Goal: Task Accomplishment & Management: Manage account settings

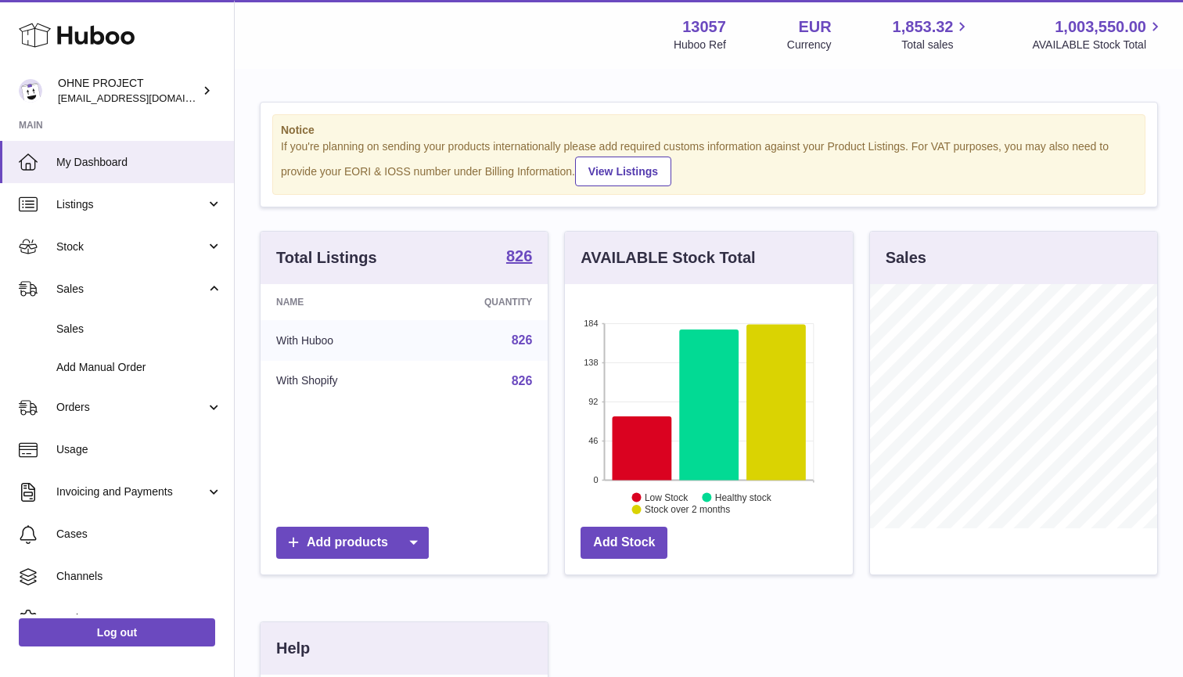
scroll to position [244, 288]
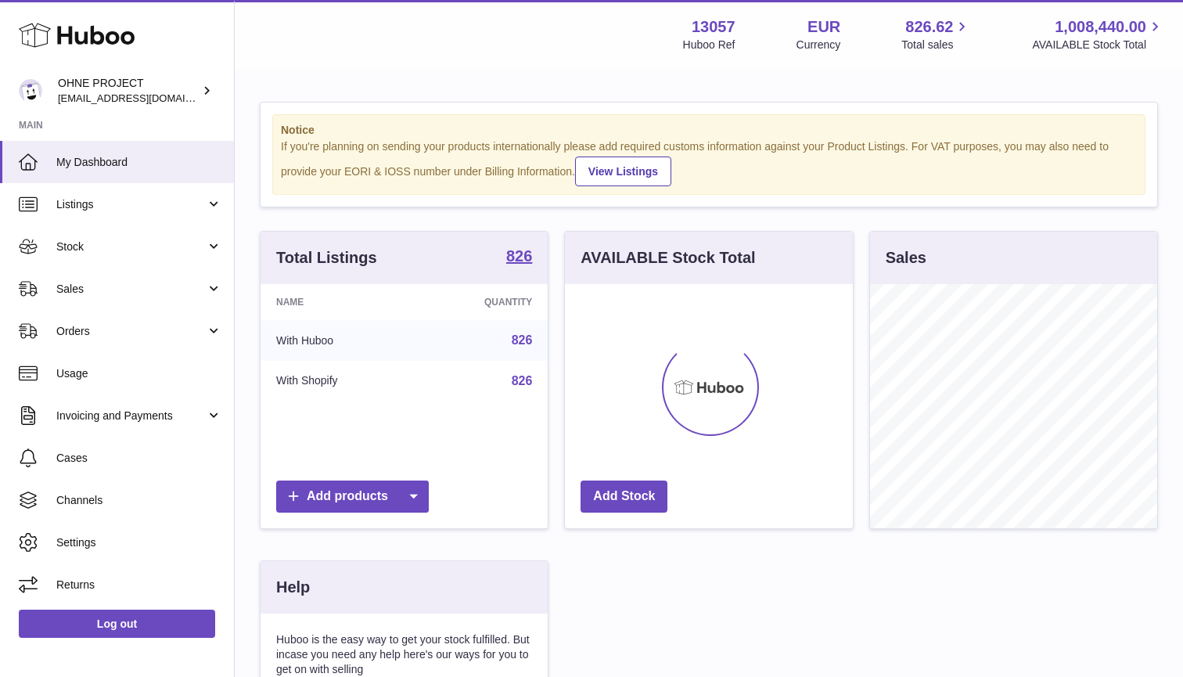
scroll to position [244, 288]
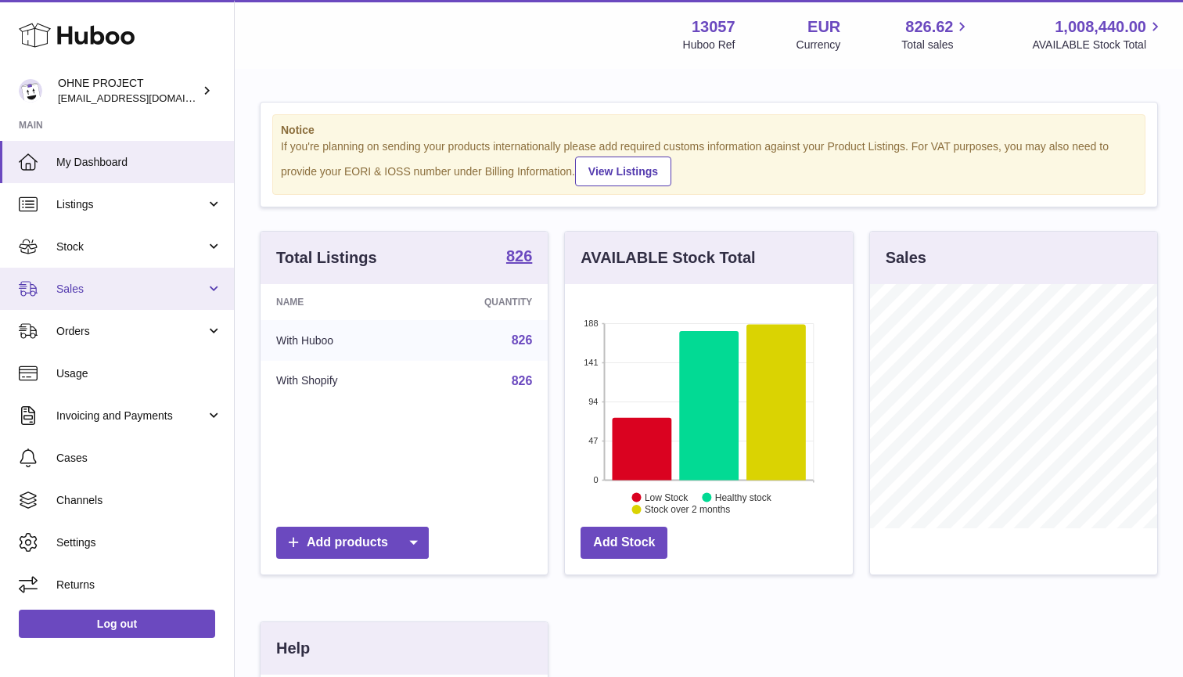
click at [81, 278] on link "Sales" at bounding box center [117, 289] width 234 height 42
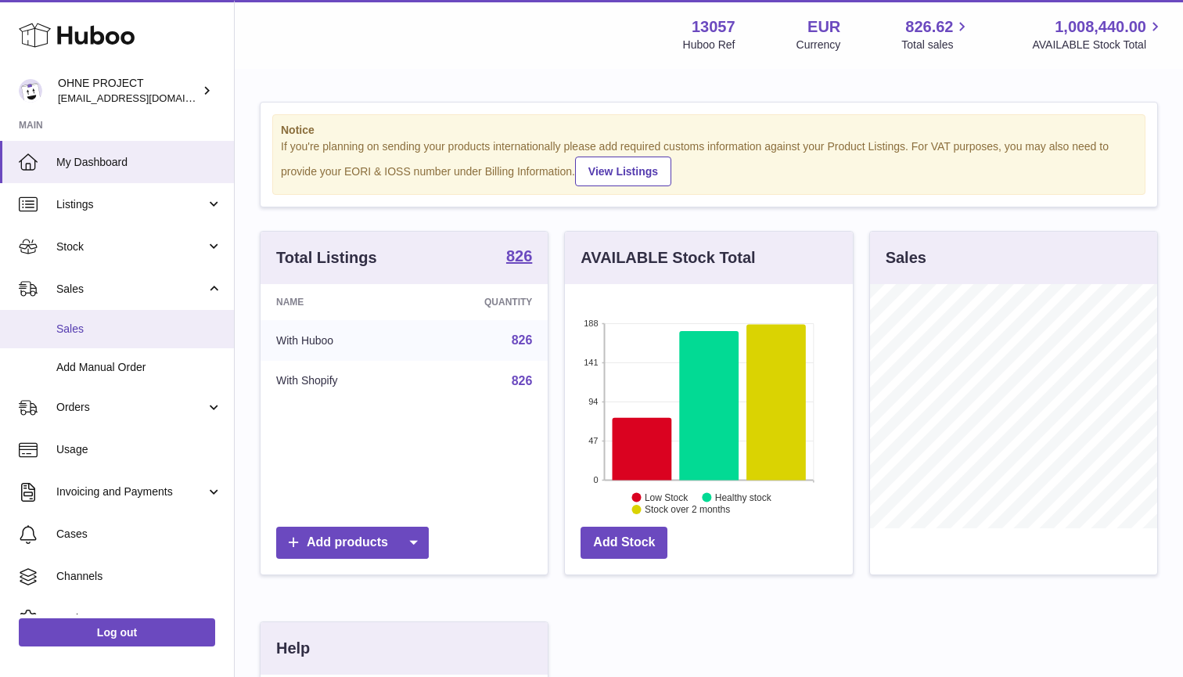
click at [88, 329] on span "Sales" at bounding box center [139, 329] width 166 height 15
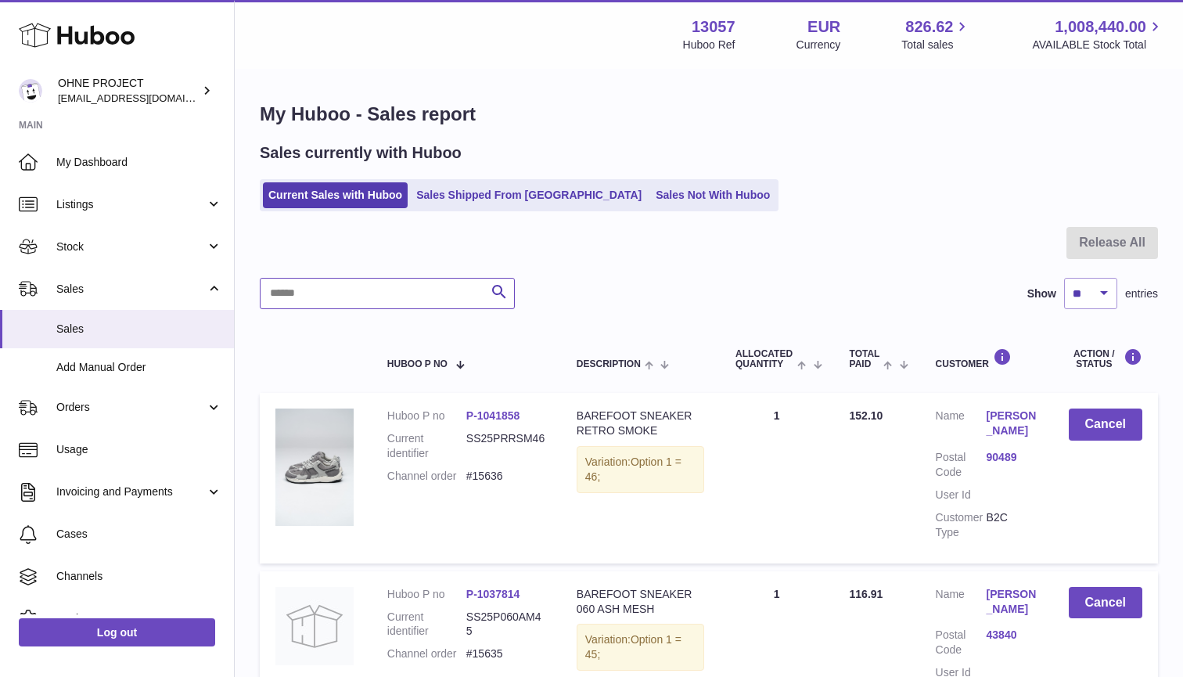
click at [353, 280] on input "text" at bounding box center [387, 293] width 255 height 31
paste input "*"
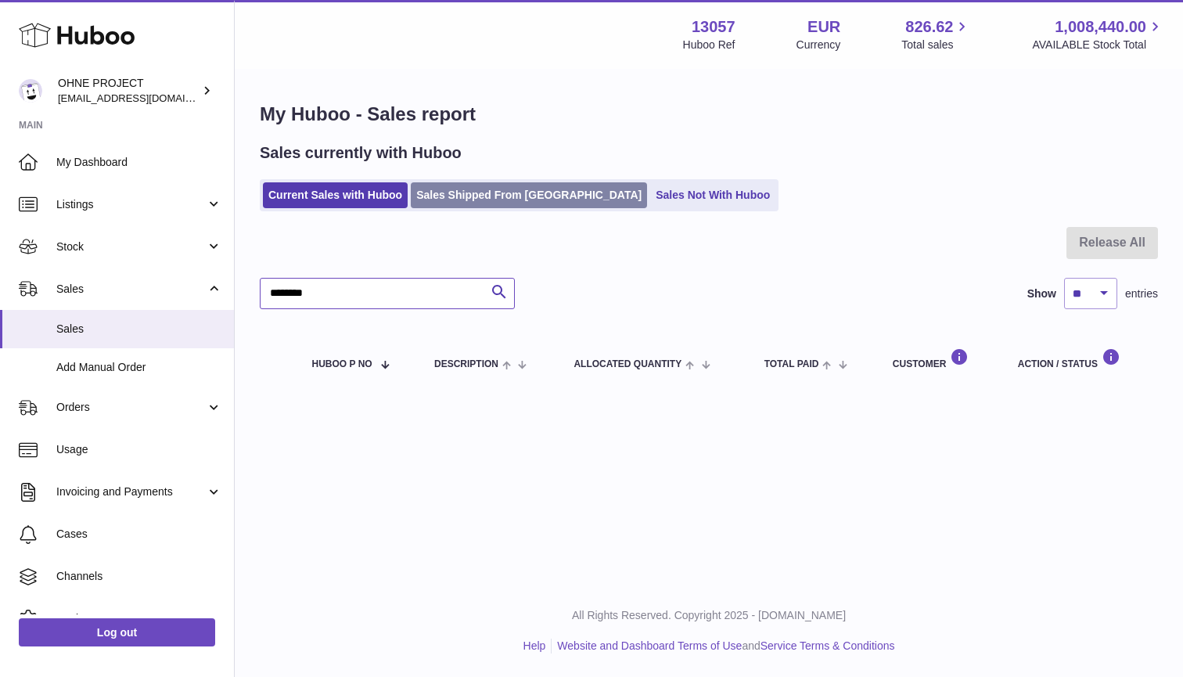
type input "********"
click at [488, 198] on link "Sales Shipped From Huboo" at bounding box center [529, 195] width 236 height 26
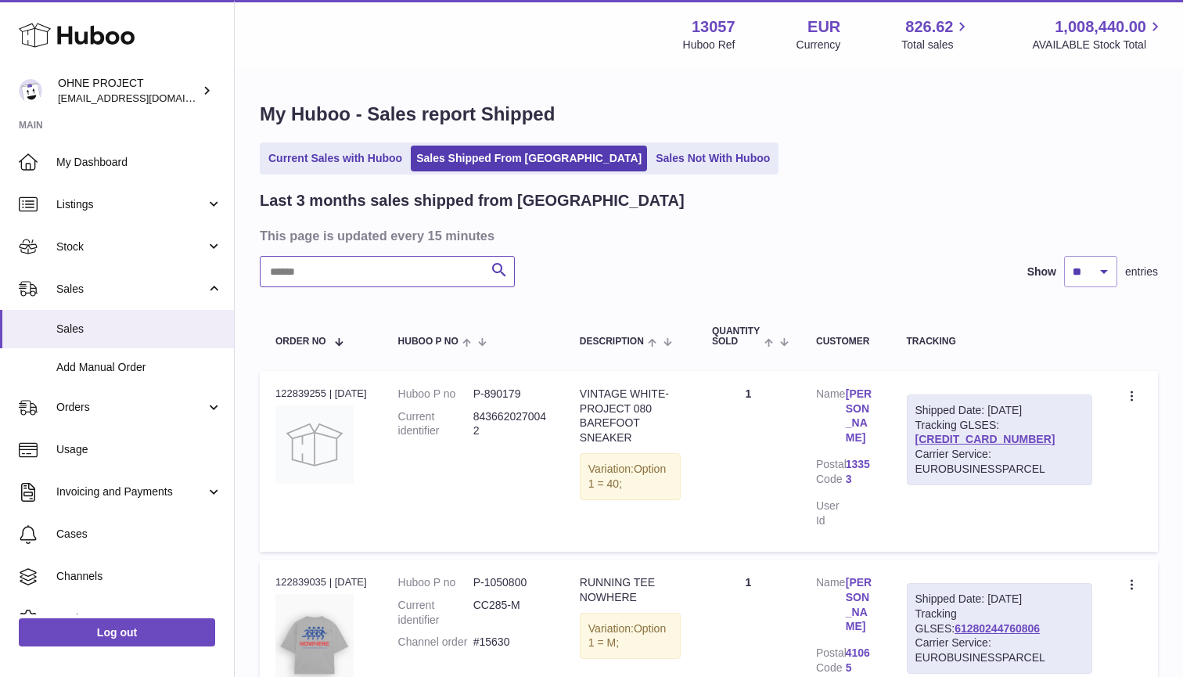
click at [376, 282] on input "text" at bounding box center [387, 271] width 255 height 31
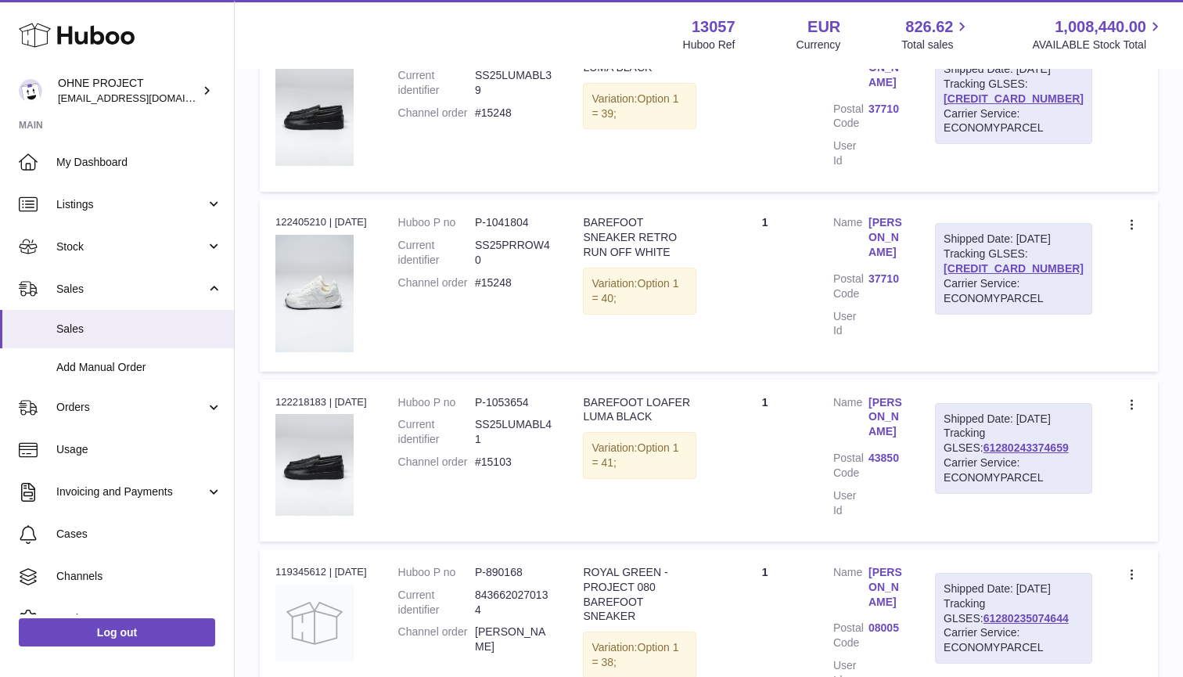
scroll to position [491, 0]
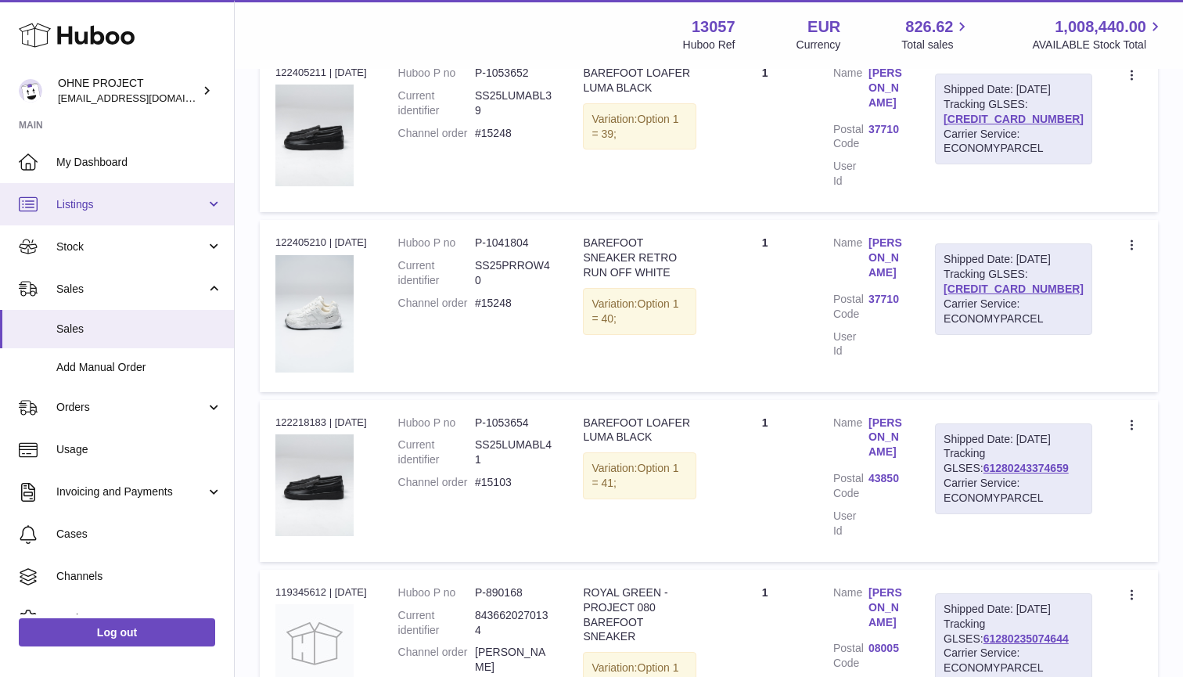
type input "********"
click at [75, 204] on span "Listings" at bounding box center [130, 204] width 149 height 15
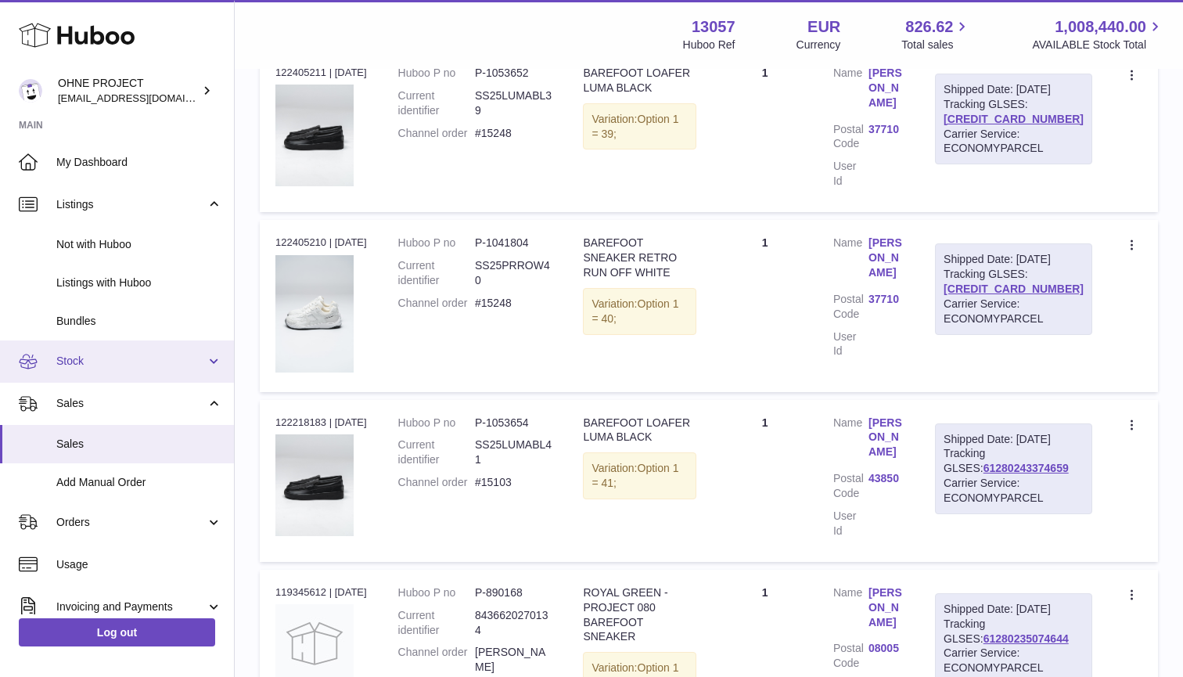
click at [68, 354] on span "Stock" at bounding box center [130, 361] width 149 height 15
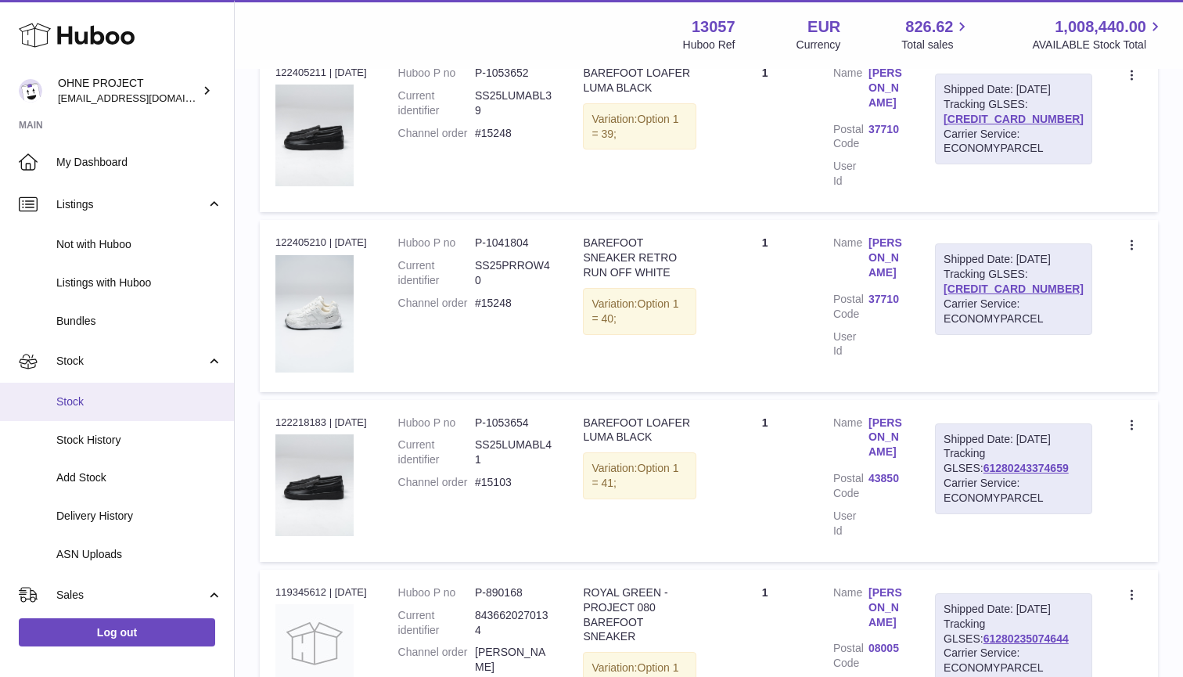
click at [83, 394] on span "Stock" at bounding box center [139, 401] width 166 height 15
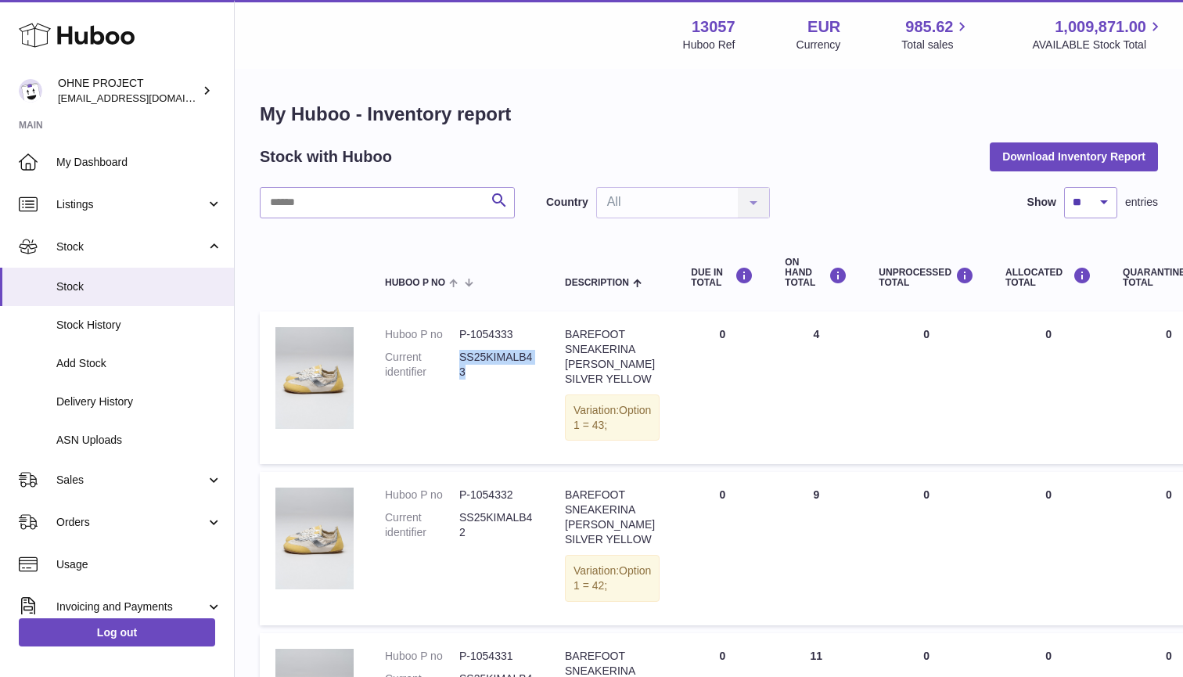
drag, startPoint x: 460, startPoint y: 354, endPoint x: 524, endPoint y: 365, distance: 65.1
click at [524, 365] on dd "SS25KIMALB43" at bounding box center [496, 365] width 74 height 30
copy dd "SS25KIMALB43"
click at [456, 441] on td "Huboo P no P-1054333 Current identifier SS25KIMALB43" at bounding box center [459, 387] width 180 height 153
click at [100, 206] on span "Listings" at bounding box center [130, 204] width 149 height 15
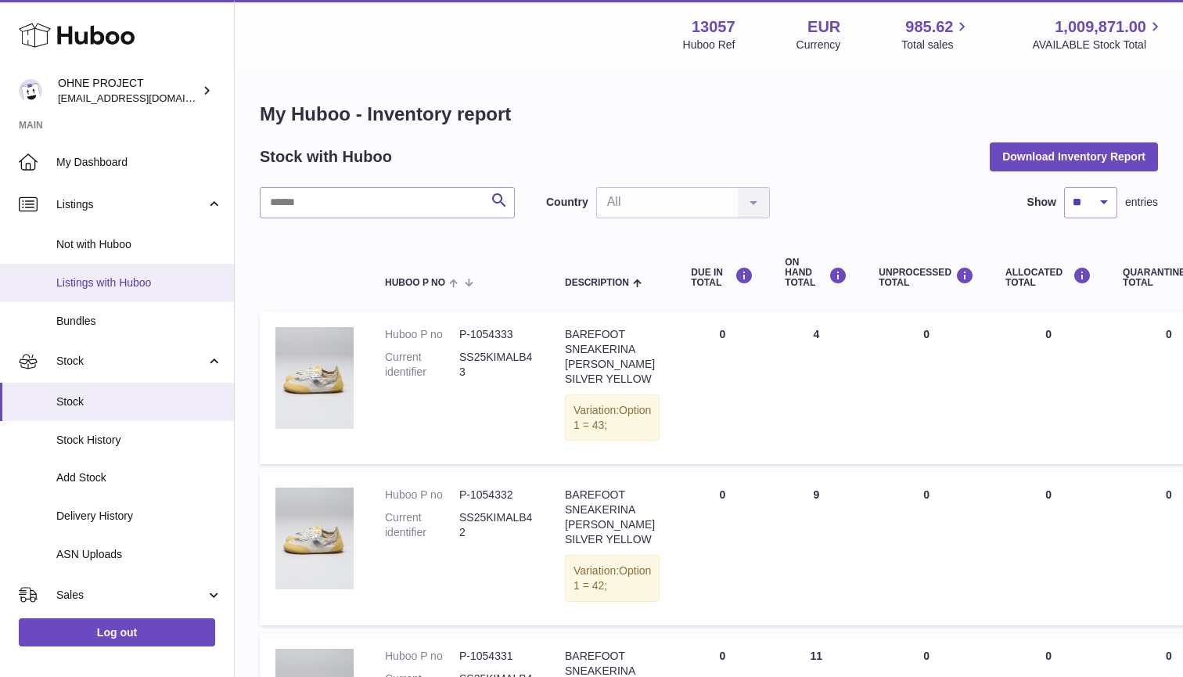
click at [92, 276] on span "Listings with Huboo" at bounding box center [139, 282] width 166 height 15
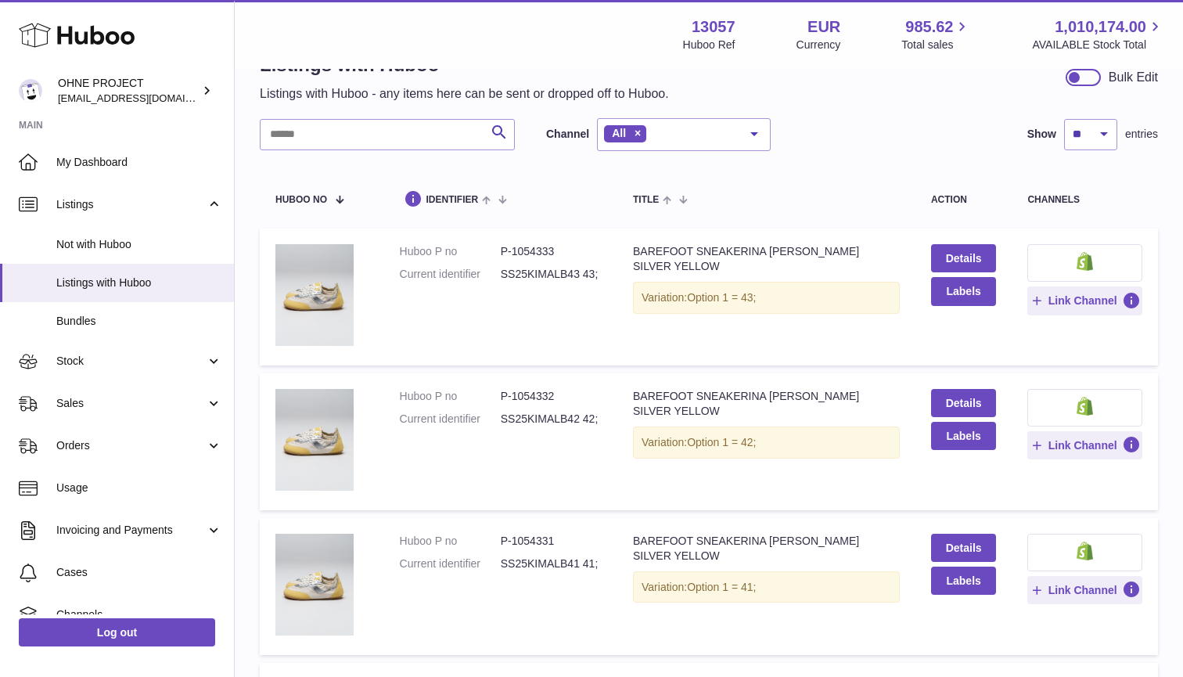
scroll to position [52, 0]
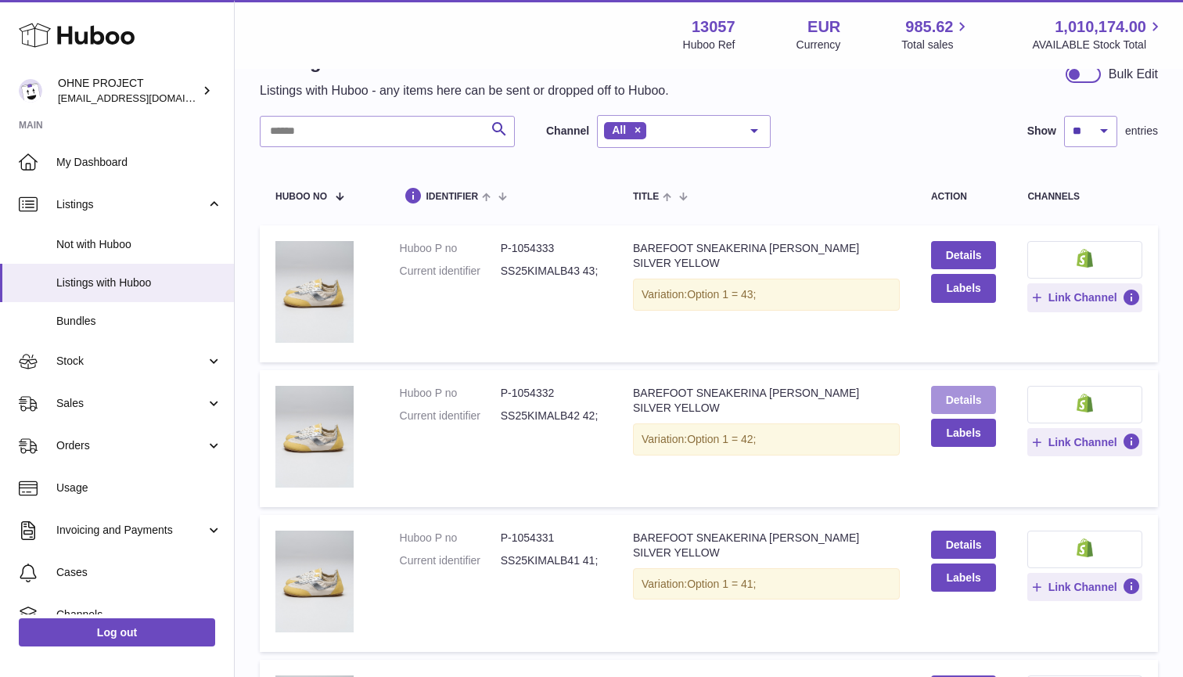
click at [968, 392] on link "Details" at bounding box center [964, 400] width 66 height 28
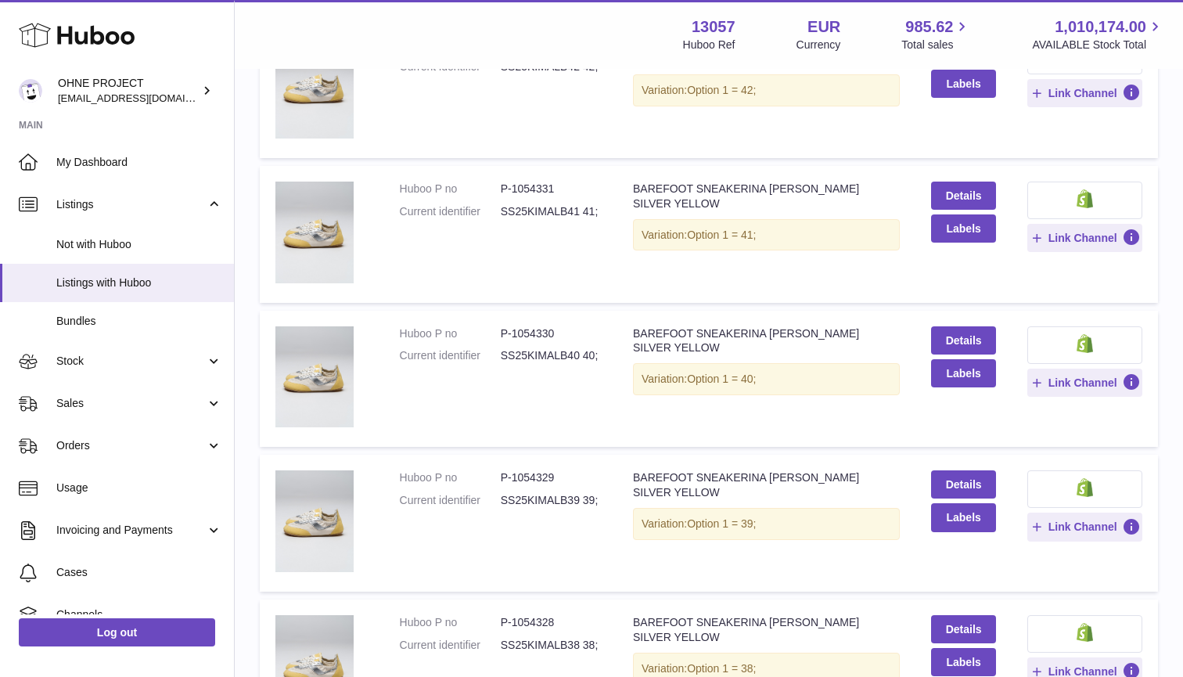
scroll to position [439, 0]
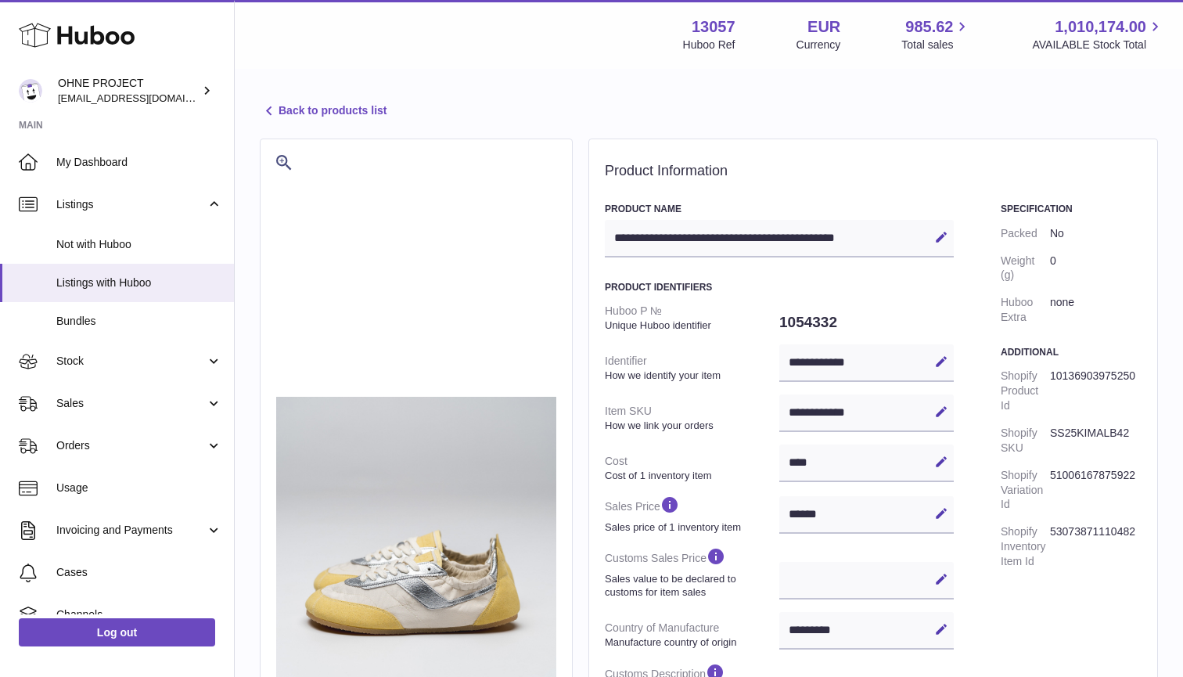
select select "***"
select select "****"
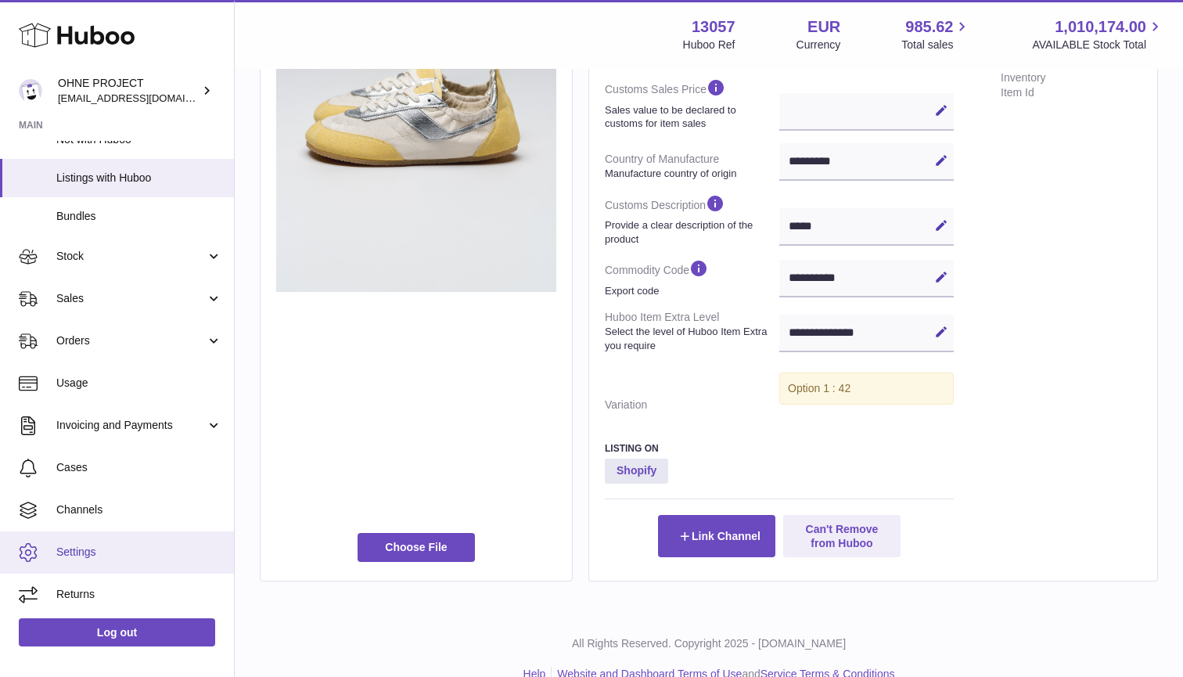
scroll to position [104, 0]
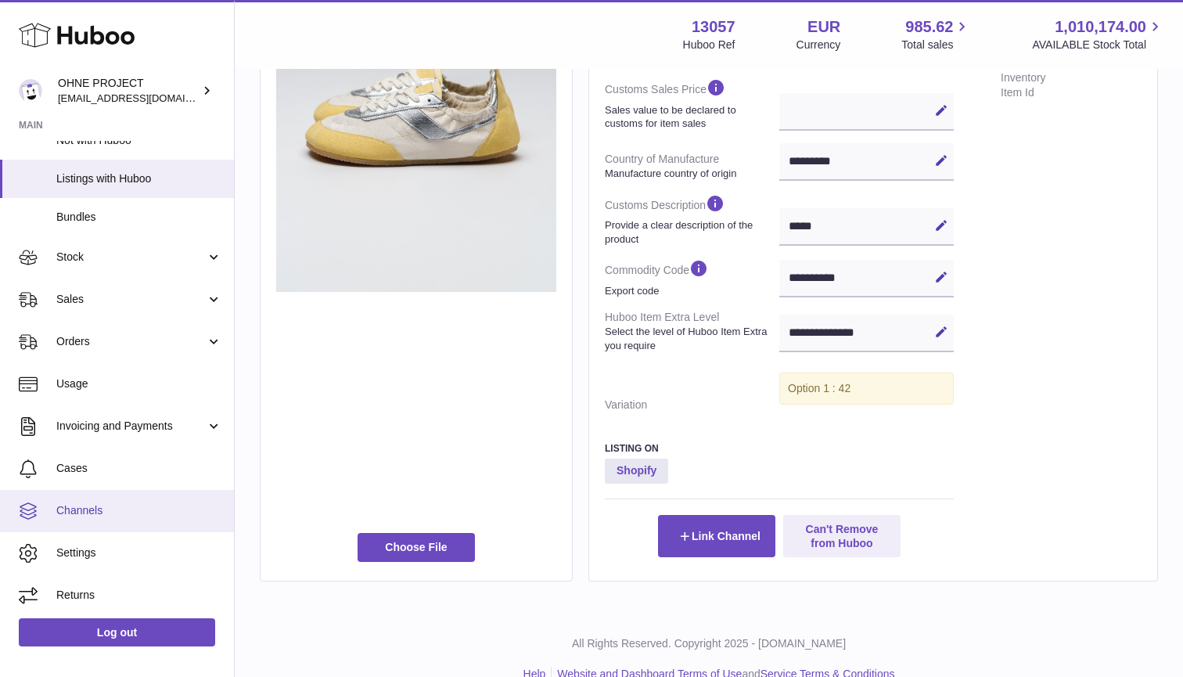
click at [81, 509] on span "Channels" at bounding box center [139, 510] width 166 height 15
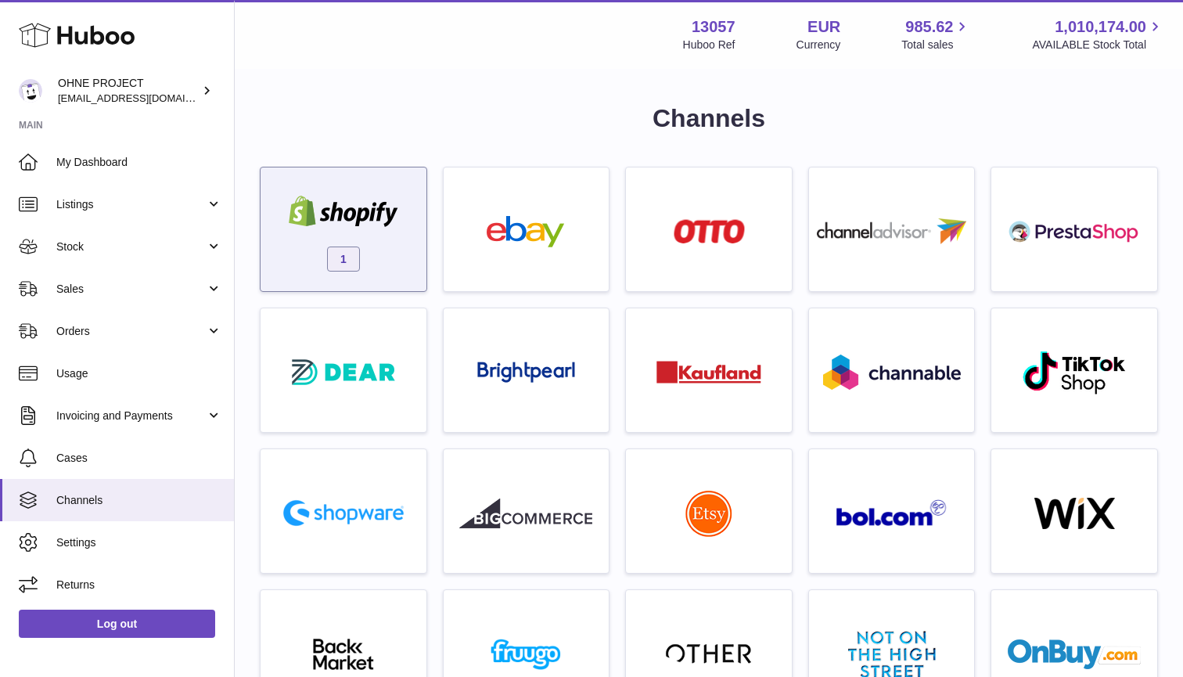
click at [314, 229] on div at bounding box center [343, 213] width 133 height 35
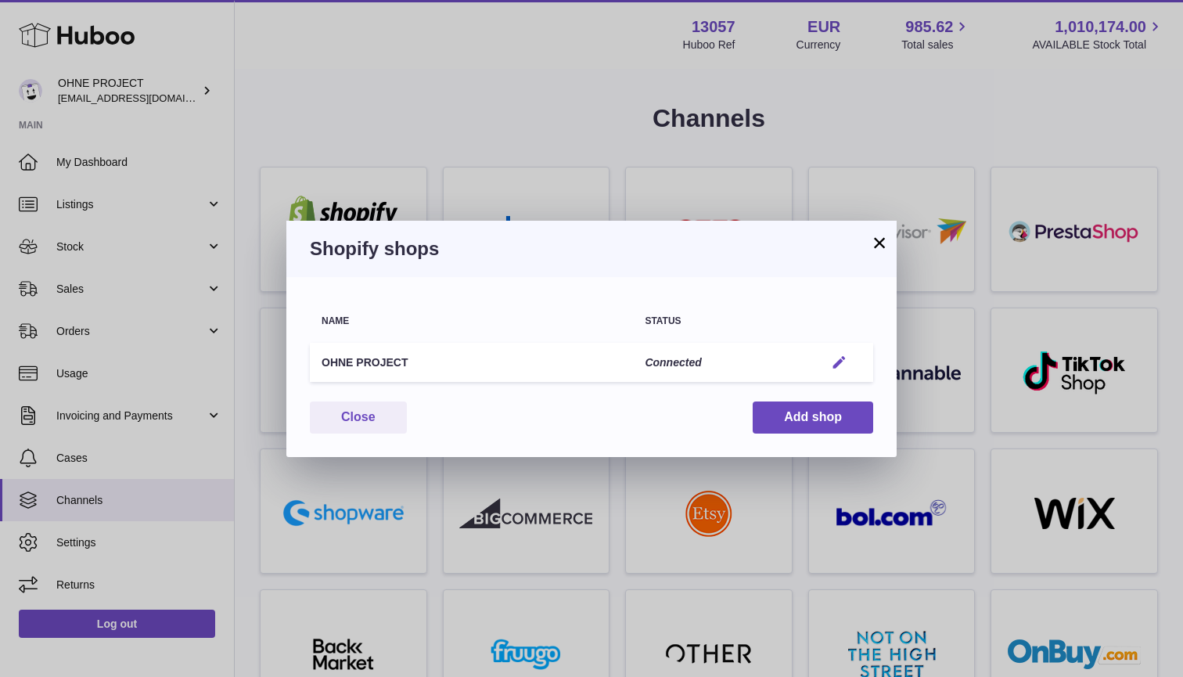
click at [844, 367] on em "button" at bounding box center [839, 362] width 16 height 16
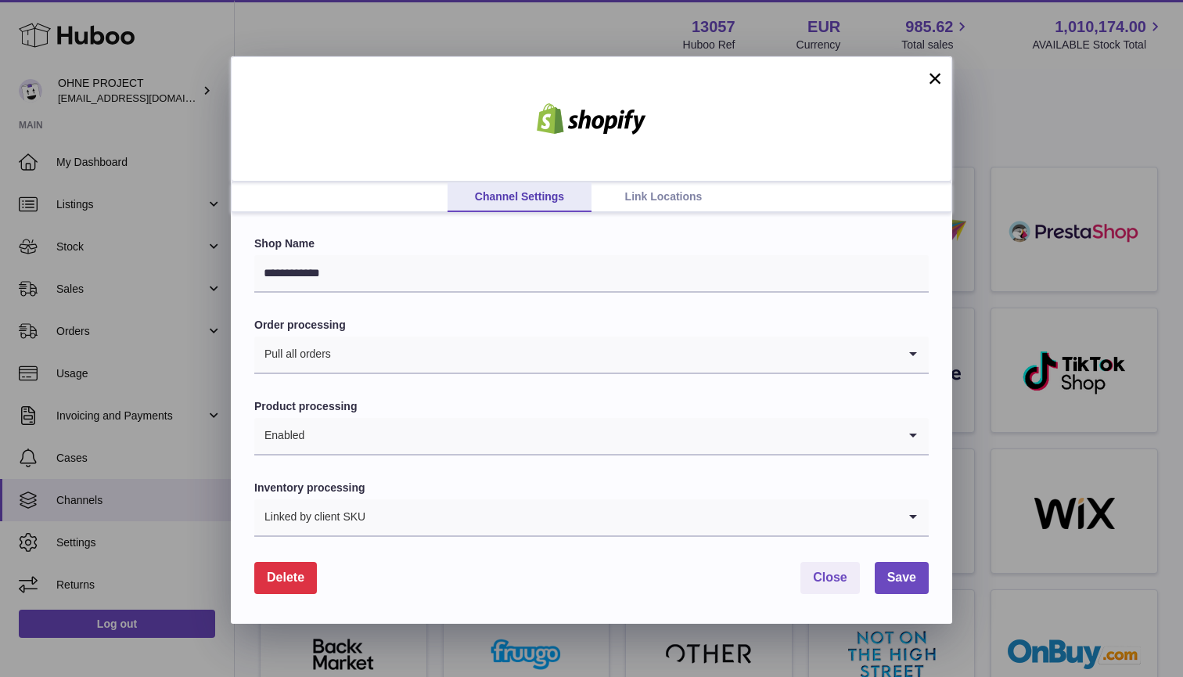
scroll to position [2, 0]
click at [647, 511] on input "Search for option" at bounding box center [631, 517] width 531 height 36
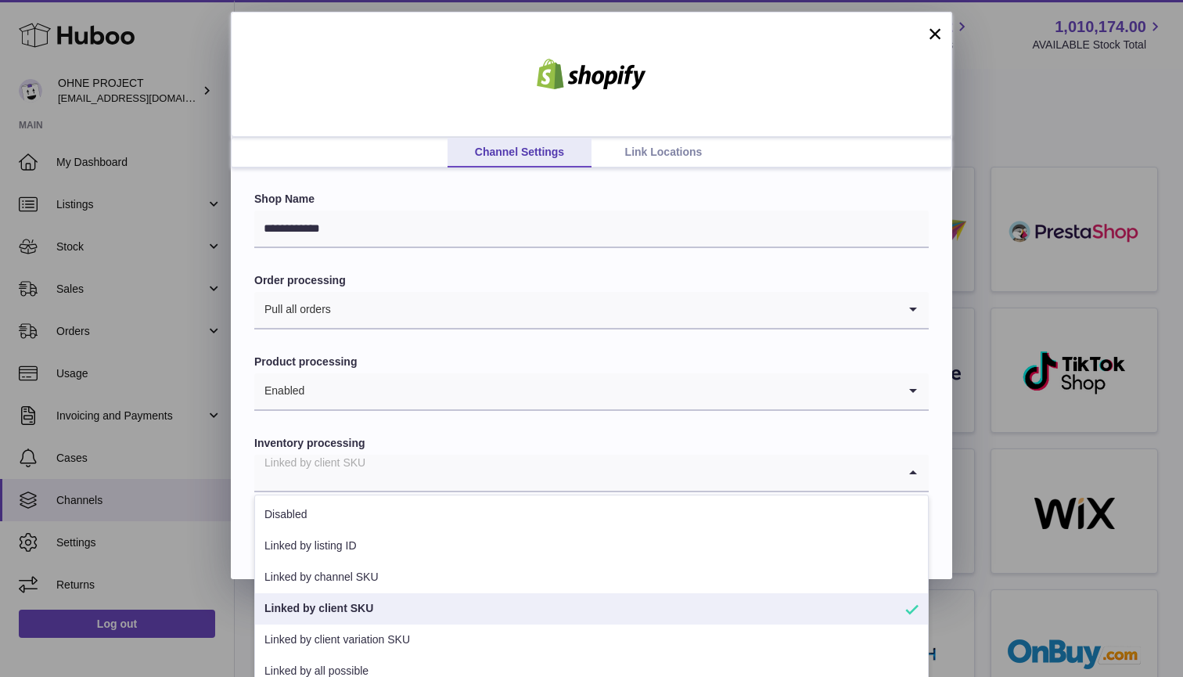
scroll to position [44, 0]
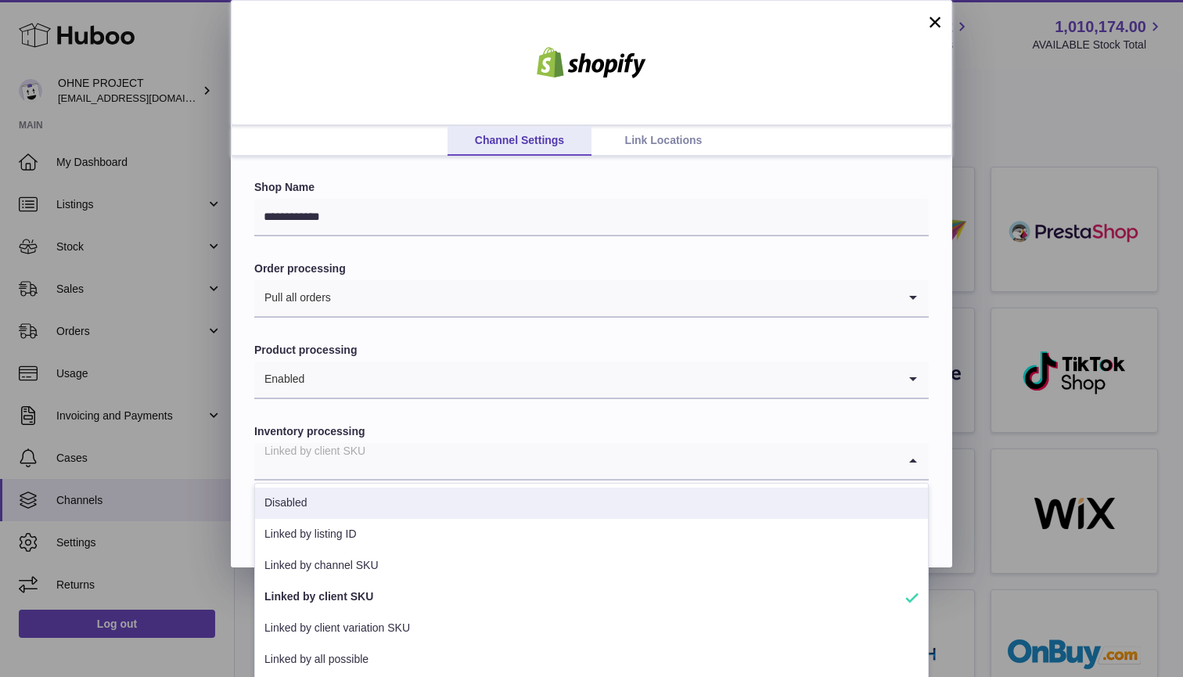
click at [950, 432] on div "**********" at bounding box center [591, 362] width 721 height 410
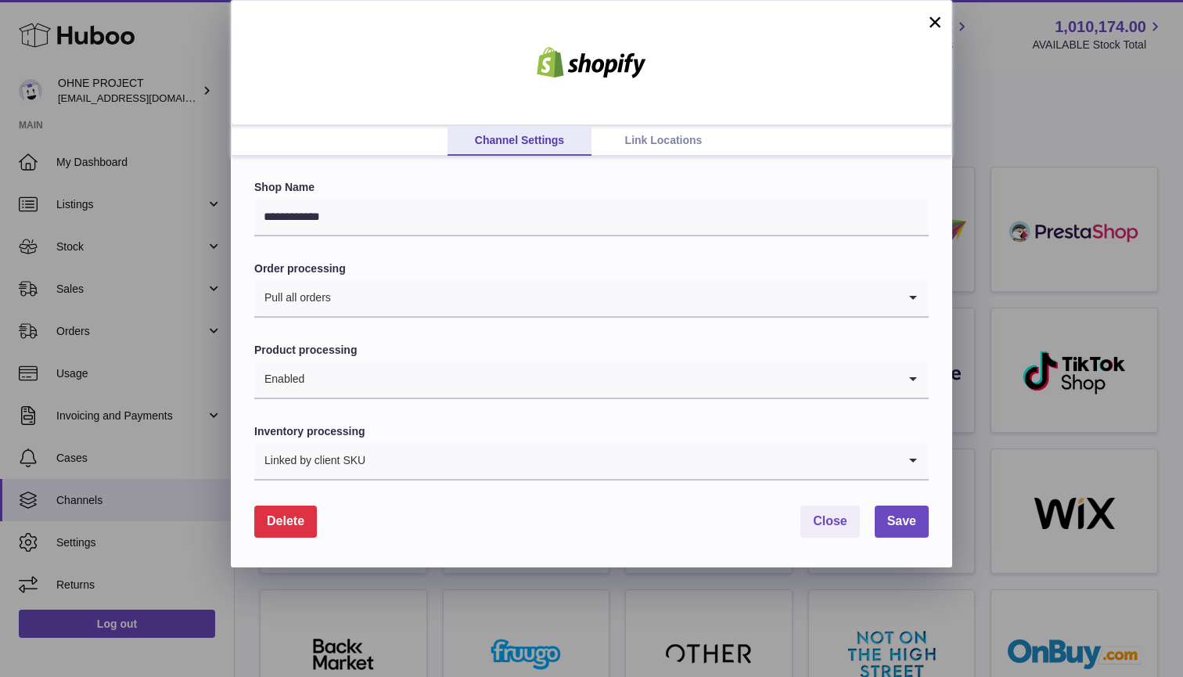
scroll to position [2, 0]
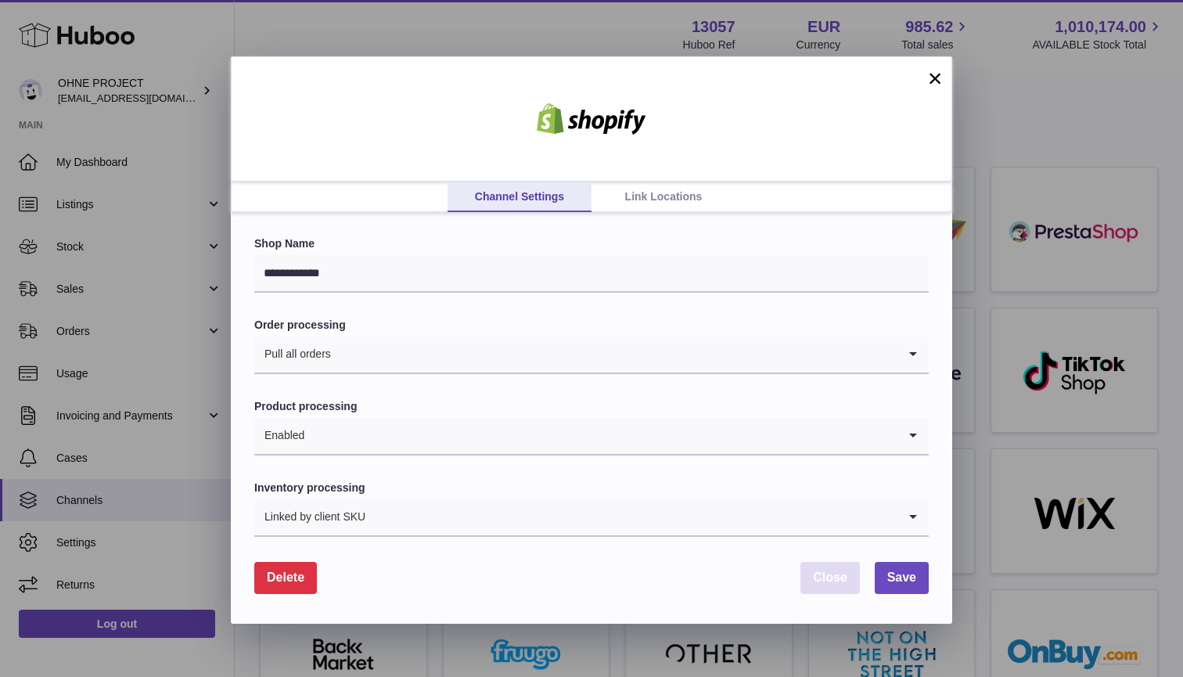
click at [831, 572] on span "Close" at bounding box center [830, 576] width 34 height 13
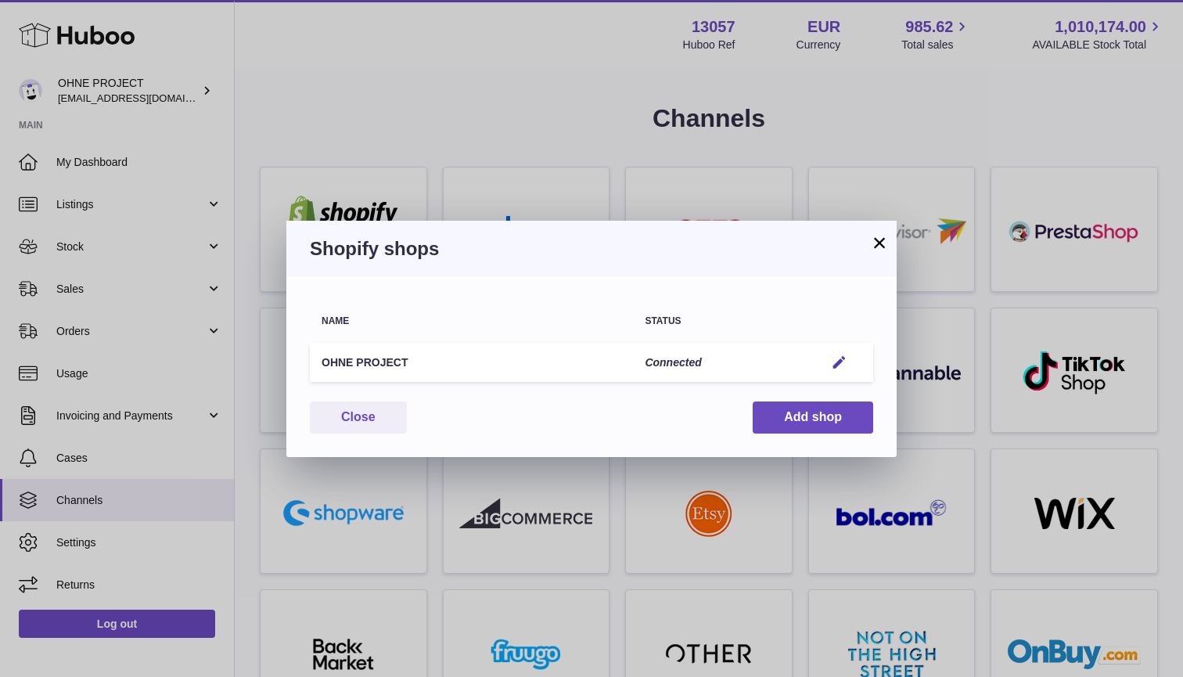
scroll to position [0, 0]
click at [871, 246] on button "×" at bounding box center [879, 242] width 19 height 19
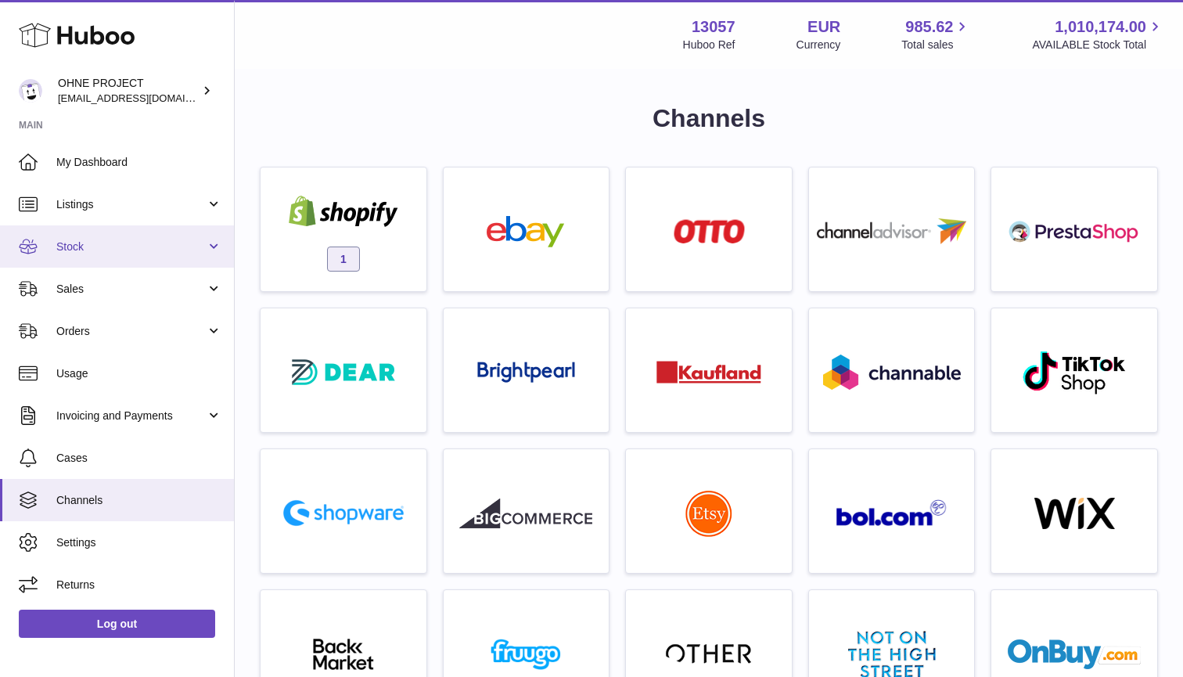
click at [105, 226] on link "Stock" at bounding box center [117, 246] width 234 height 42
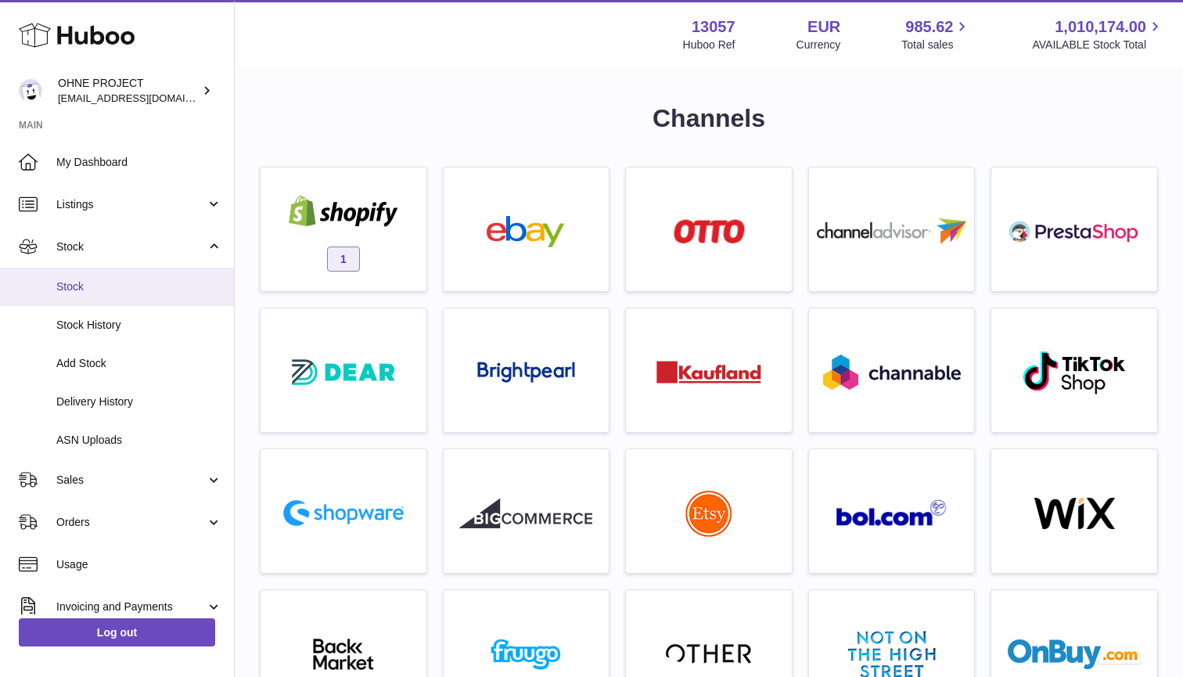
click at [89, 282] on span "Stock" at bounding box center [139, 286] width 166 height 15
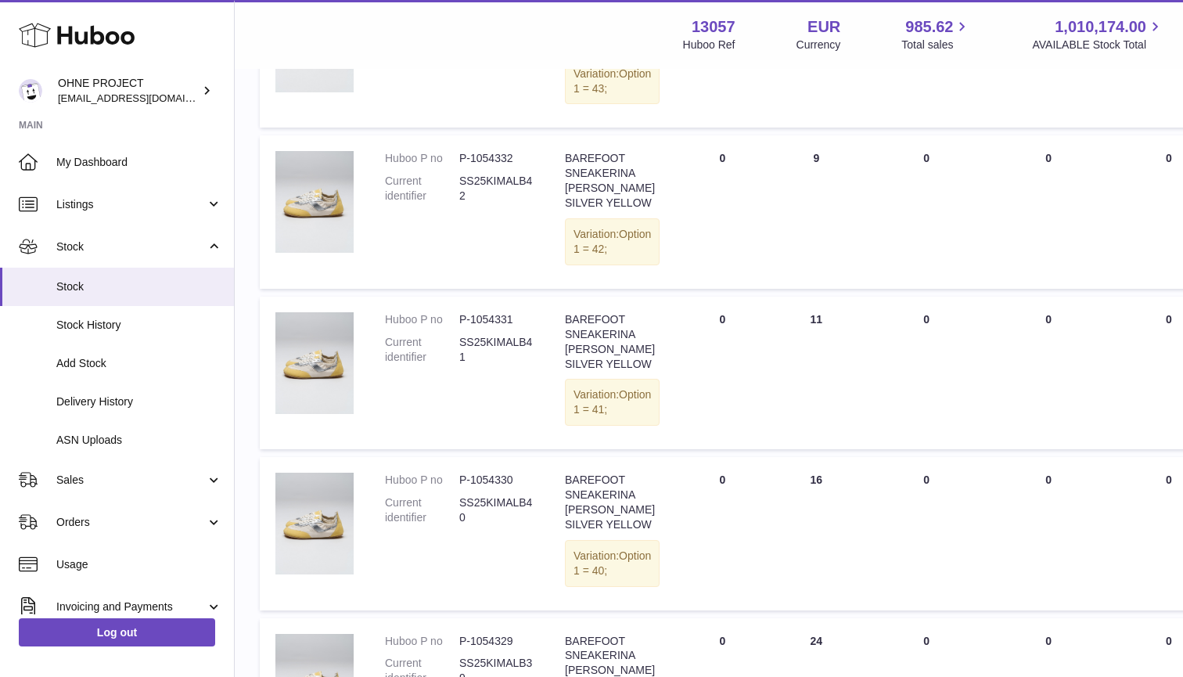
scroll to position [385, 0]
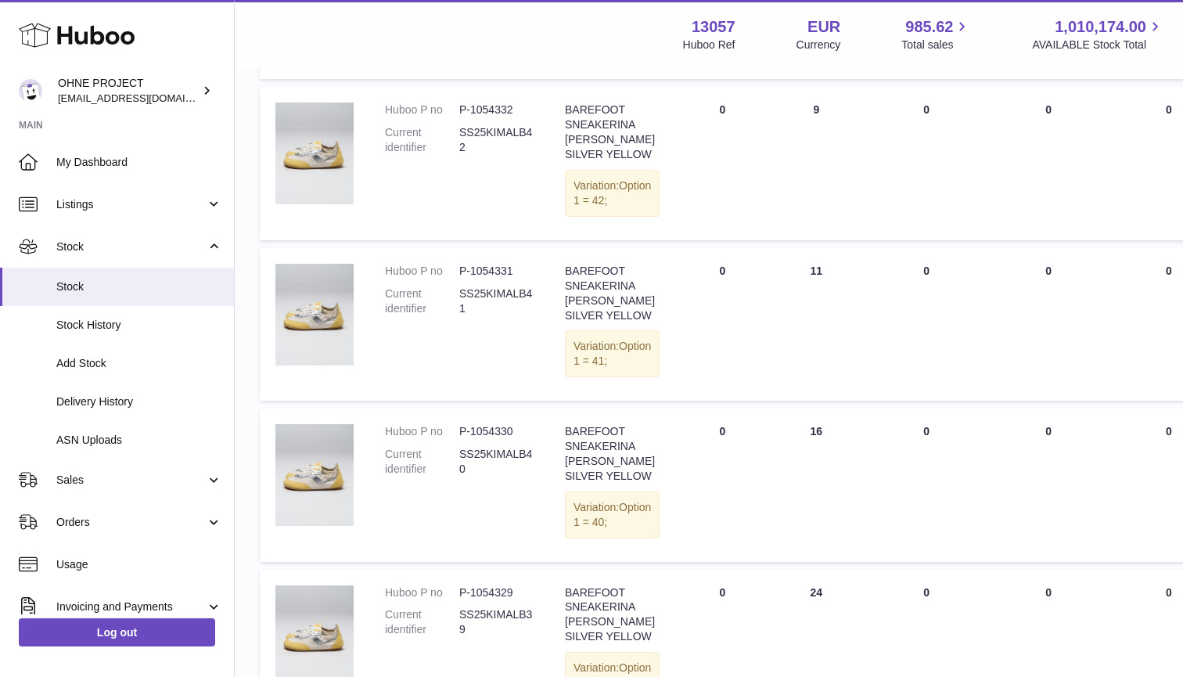
click at [800, 145] on td "ON HAND Total 9" at bounding box center [816, 163] width 94 height 153
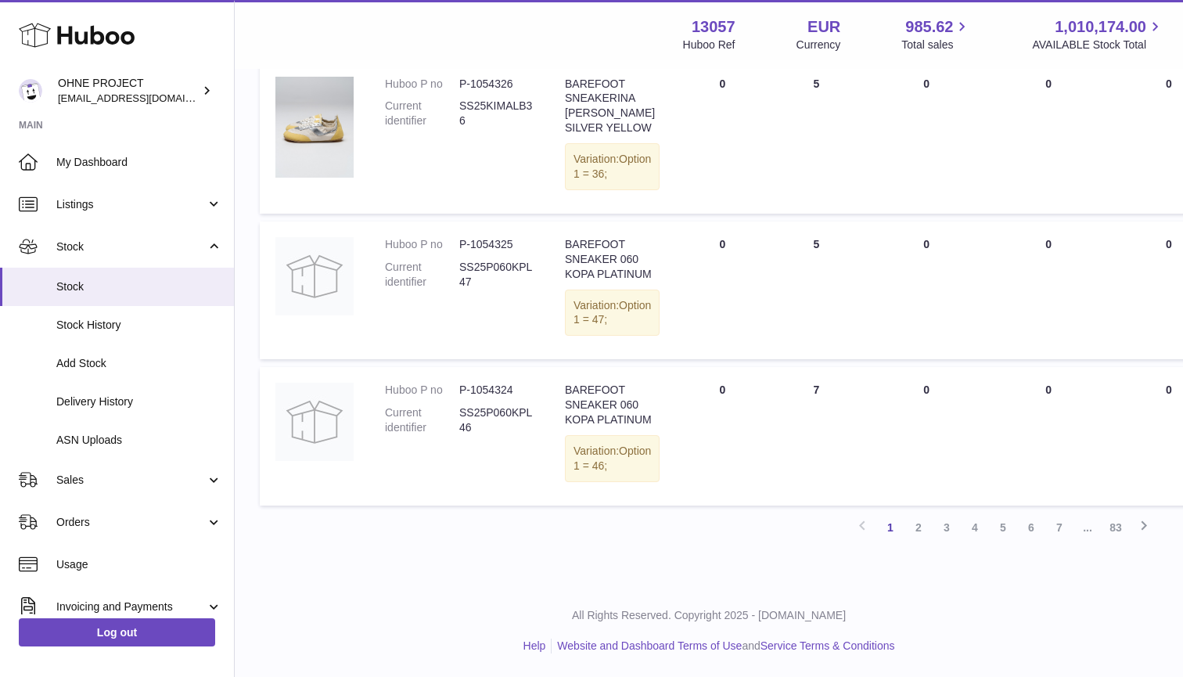
scroll to position [1727, 0]
click at [909, 528] on link "2" at bounding box center [919, 527] width 28 height 28
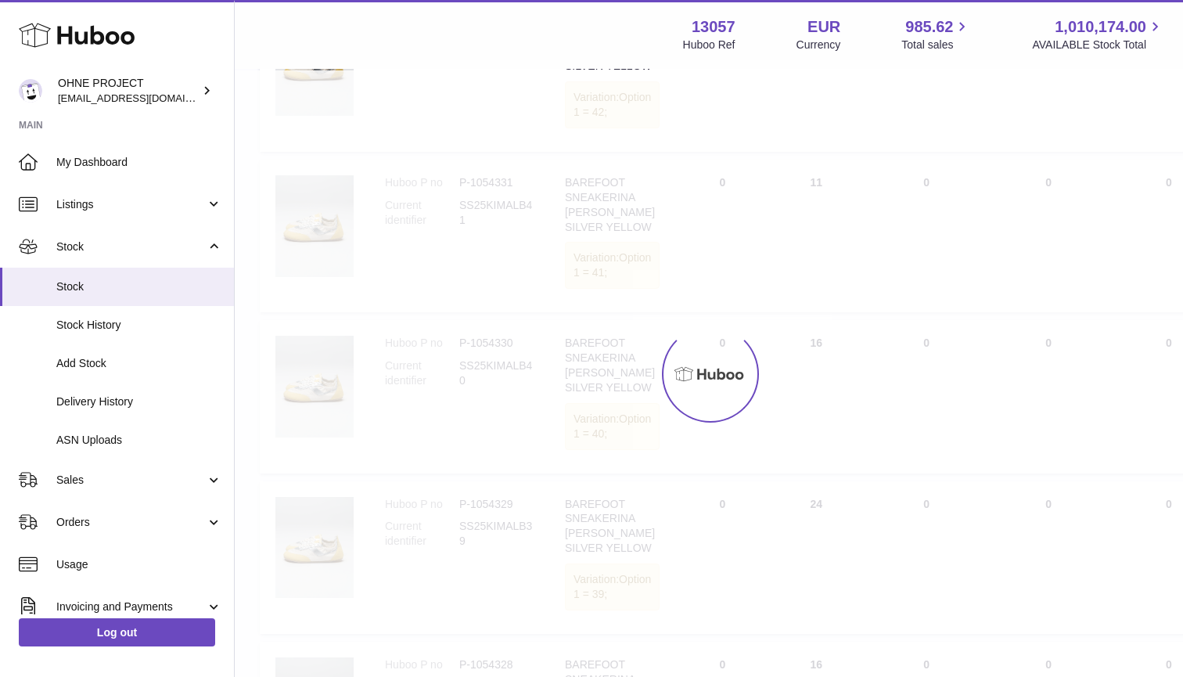
scroll to position [70, 0]
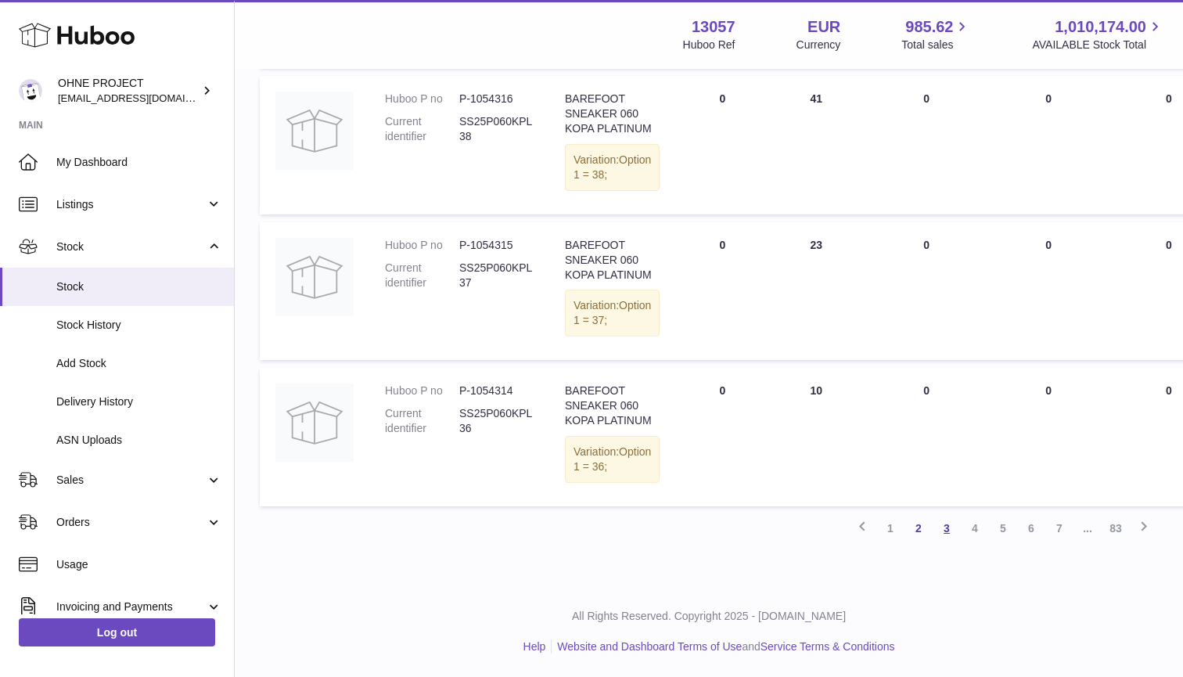
click at [945, 526] on link "3" at bounding box center [947, 528] width 28 height 28
click at [976, 527] on link "4" at bounding box center [975, 528] width 28 height 28
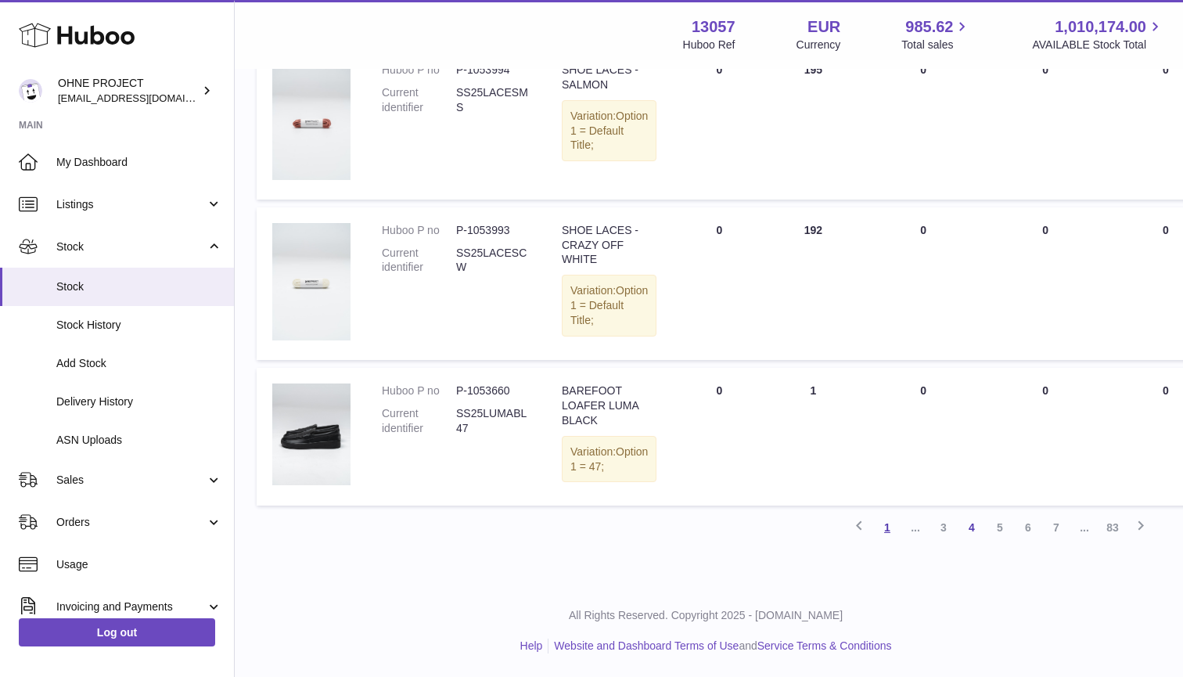
scroll to position [1383, 3]
click at [890, 535] on link "1" at bounding box center [887, 527] width 28 height 28
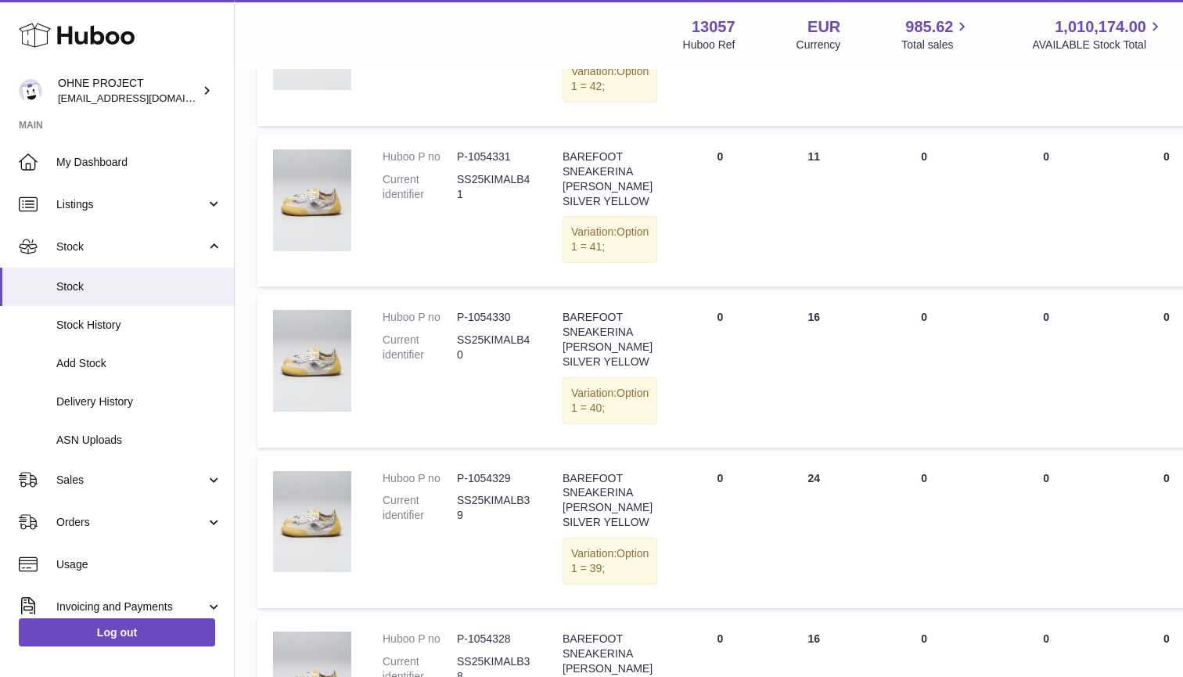
scroll to position [500, 3]
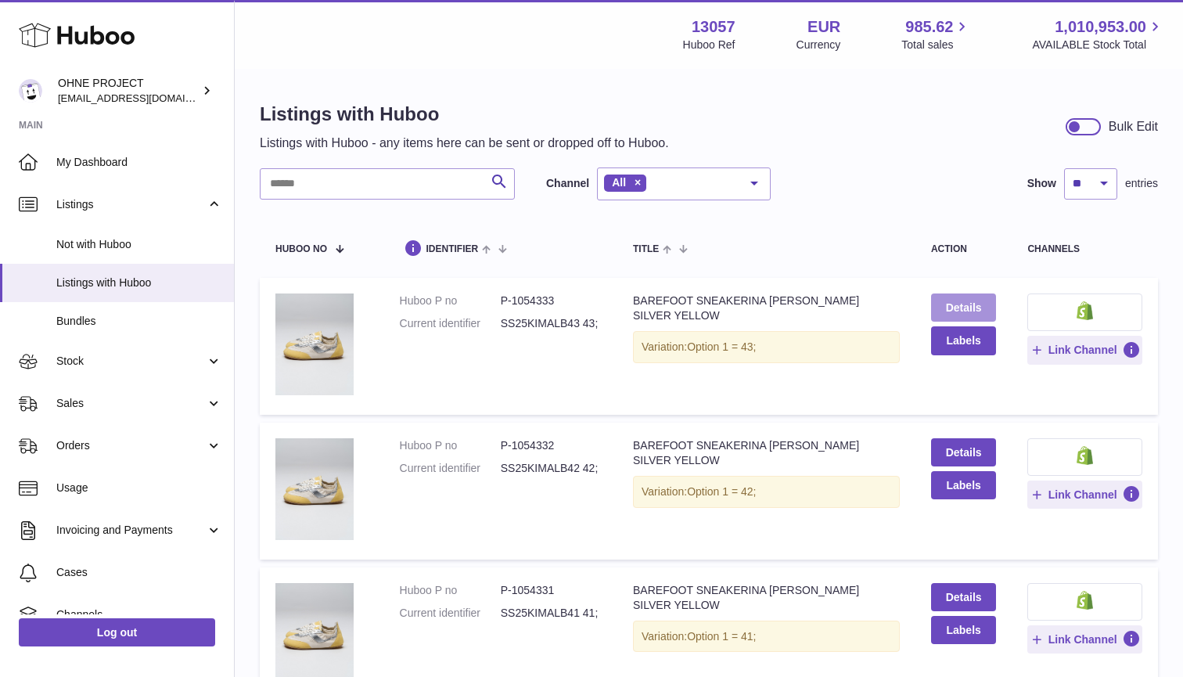
click at [977, 304] on link "Details" at bounding box center [964, 307] width 66 height 28
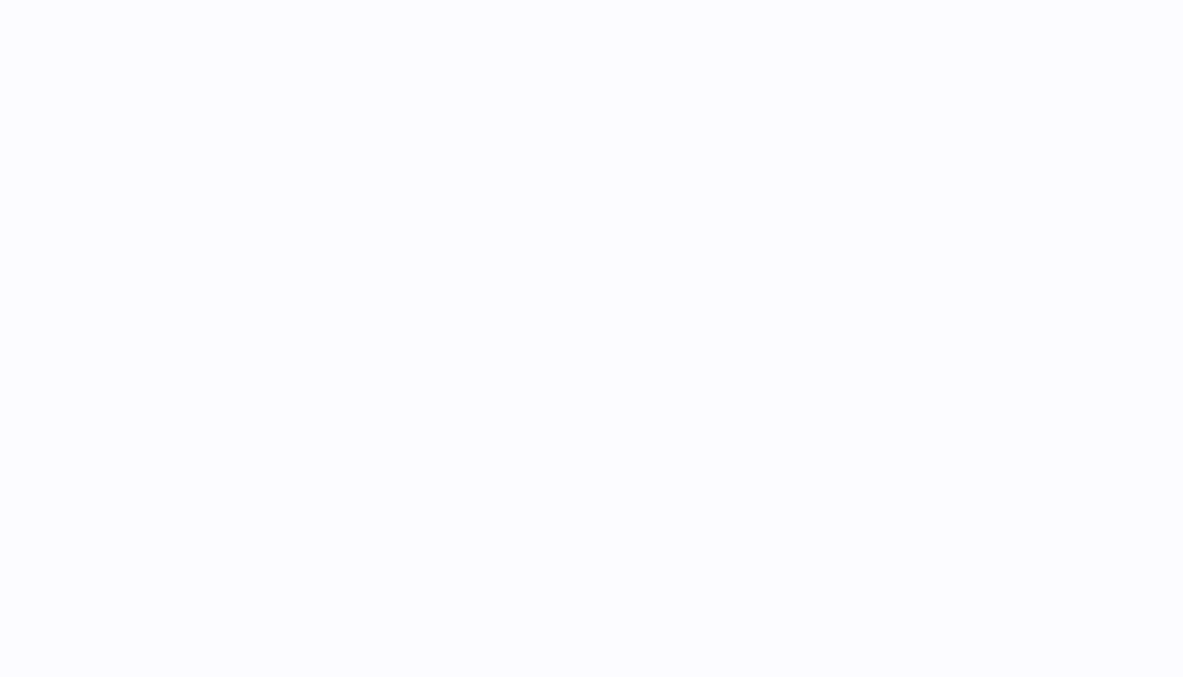
select select "***"
select select "****"
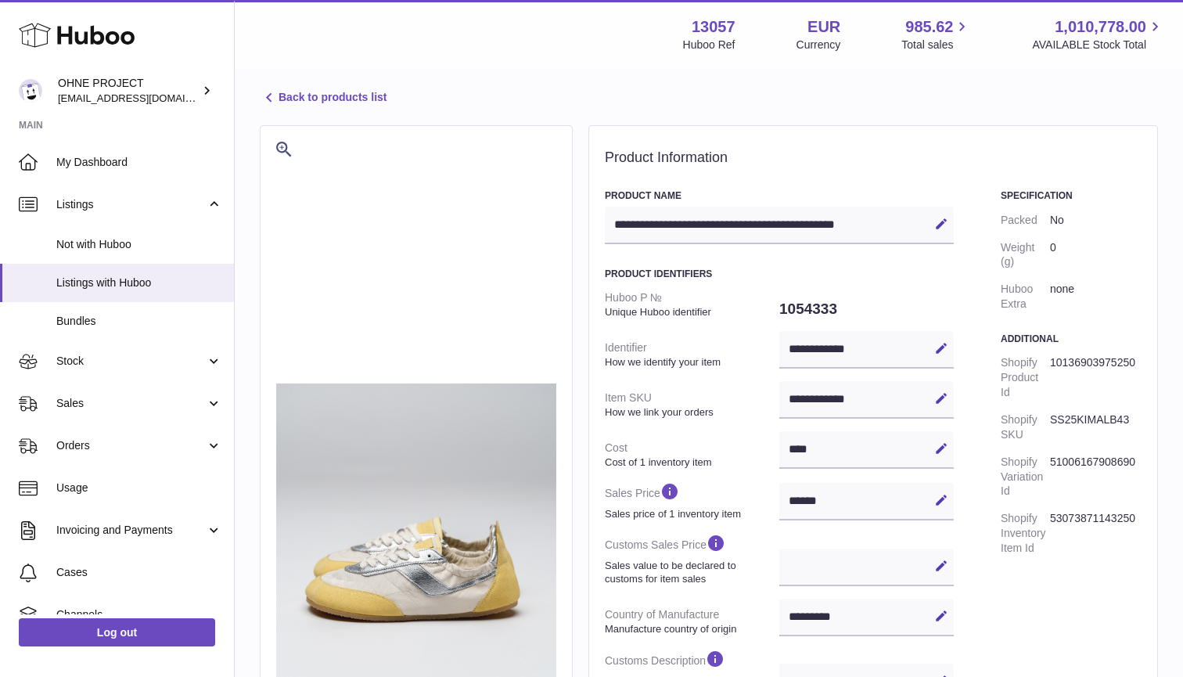
scroll to position [30, 0]
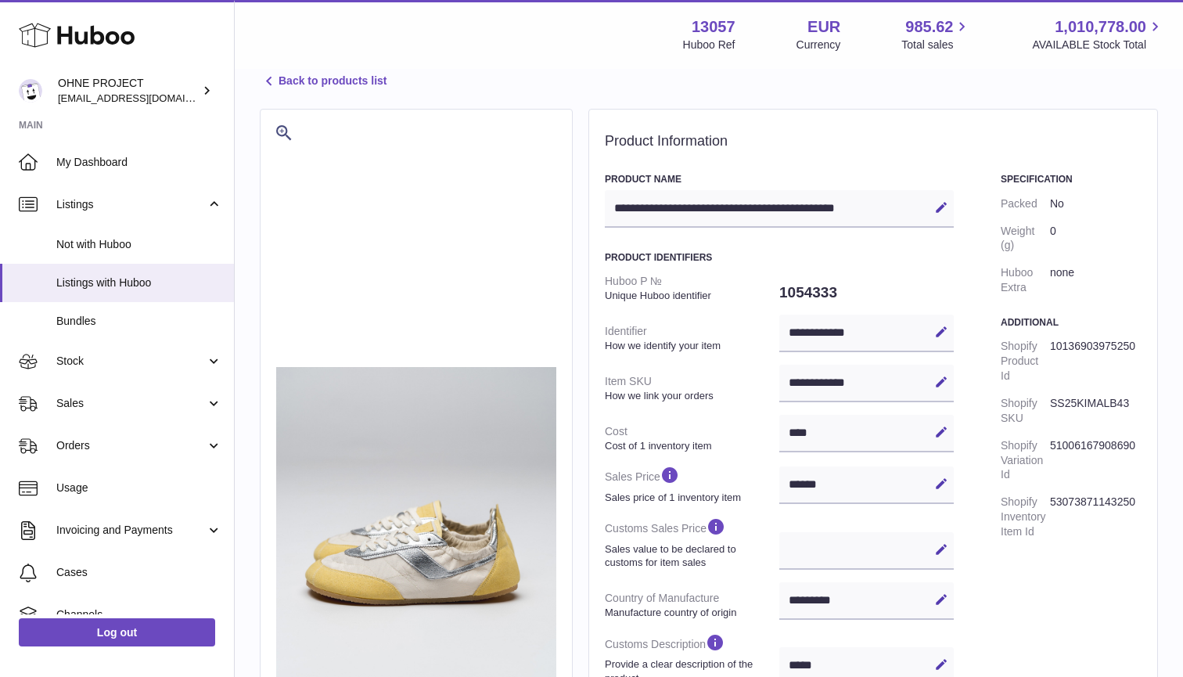
click at [873, 377] on div "**********" at bounding box center [866, 384] width 175 height 38
click at [898, 378] on div "**********" at bounding box center [866, 384] width 175 height 38
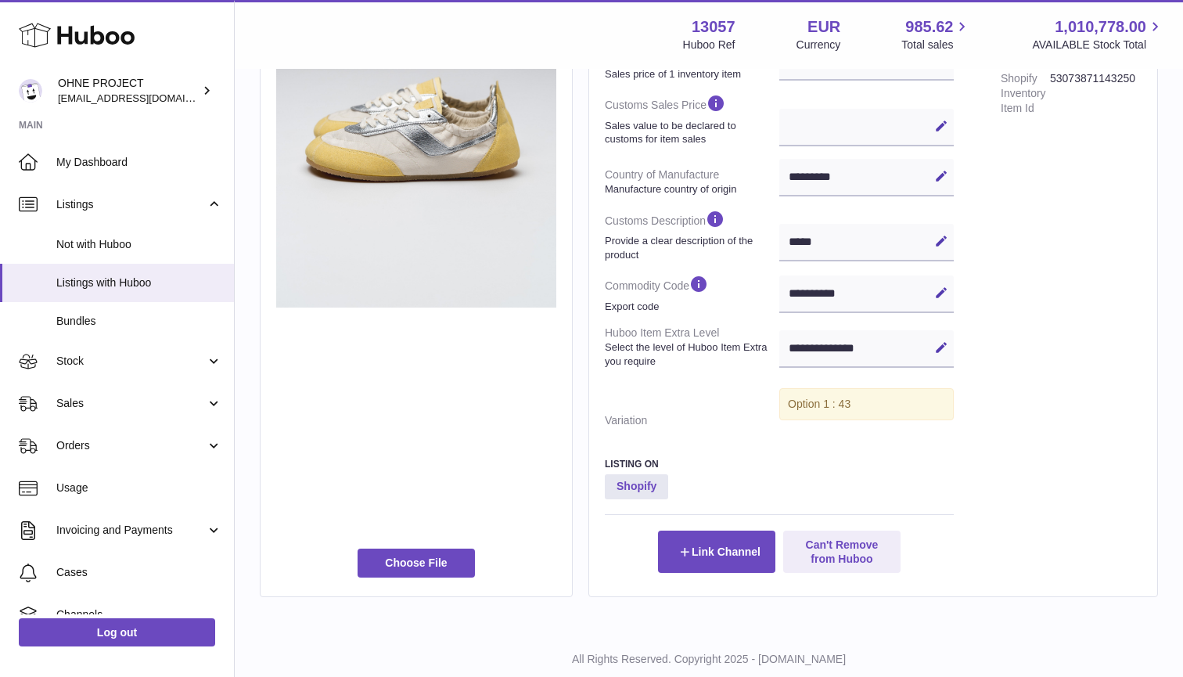
scroll to position [449, 0]
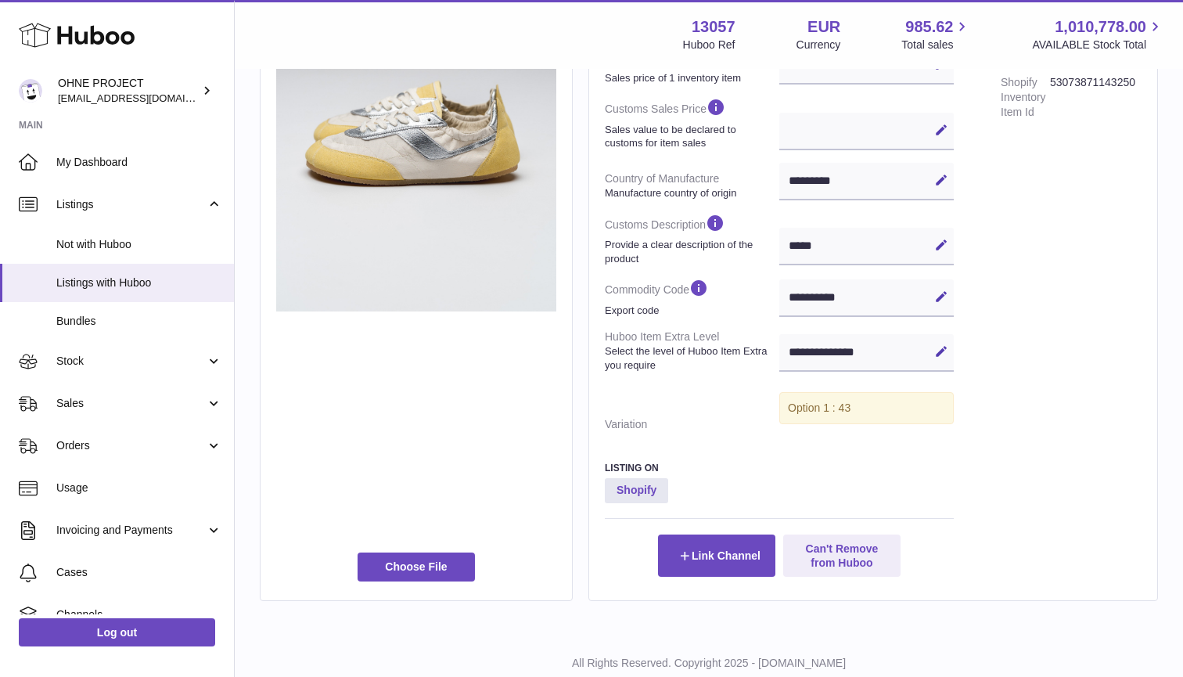
click at [1056, 323] on div "Specification Packed No Weight (g) 0 Huboo Extra none Additional Shopify Produc…" at bounding box center [1071, 165] width 141 height 823
click at [937, 344] on icon at bounding box center [941, 351] width 14 height 14
click at [995, 318] on div "**********" at bounding box center [873, 165] width 537 height 823
click at [633, 481] on strong "Shopify" at bounding box center [636, 490] width 63 height 25
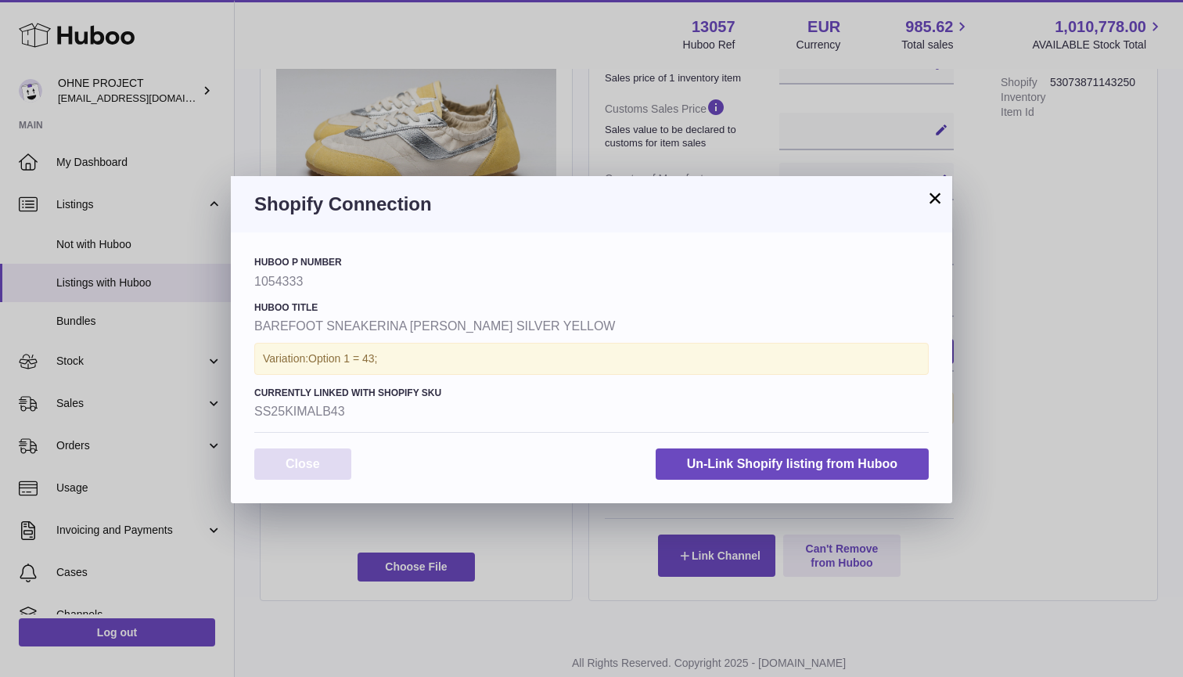
click at [320, 464] on button "Close" at bounding box center [302, 464] width 97 height 32
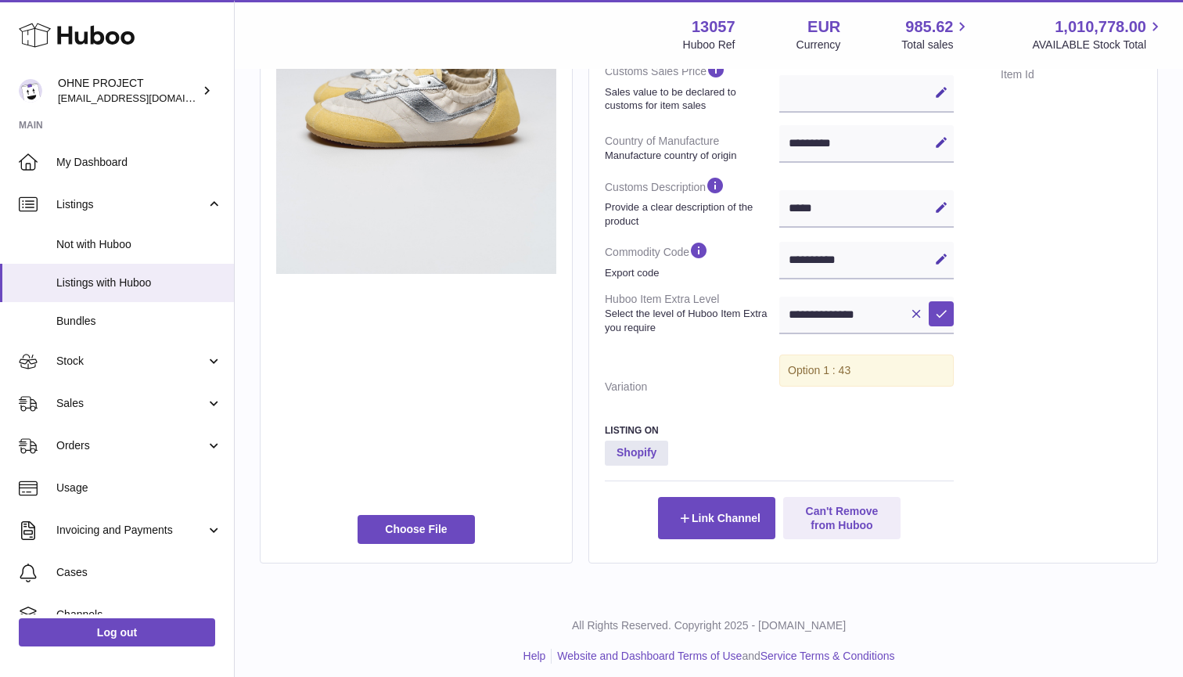
scroll to position [486, 0]
click at [117, 279] on span "Listings with Huboo" at bounding box center [139, 282] width 166 height 15
